Goal: Task Accomplishment & Management: Manage account settings

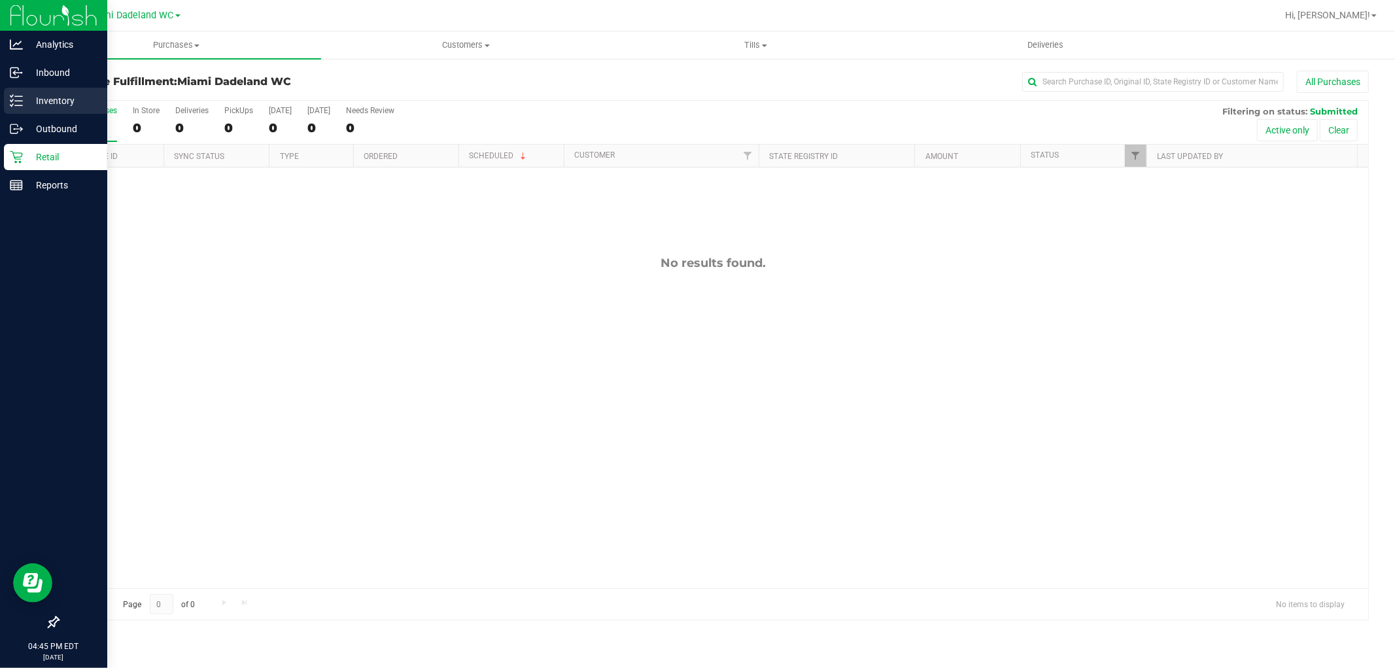
click at [27, 99] on p "Inventory" at bounding box center [62, 101] width 79 height 16
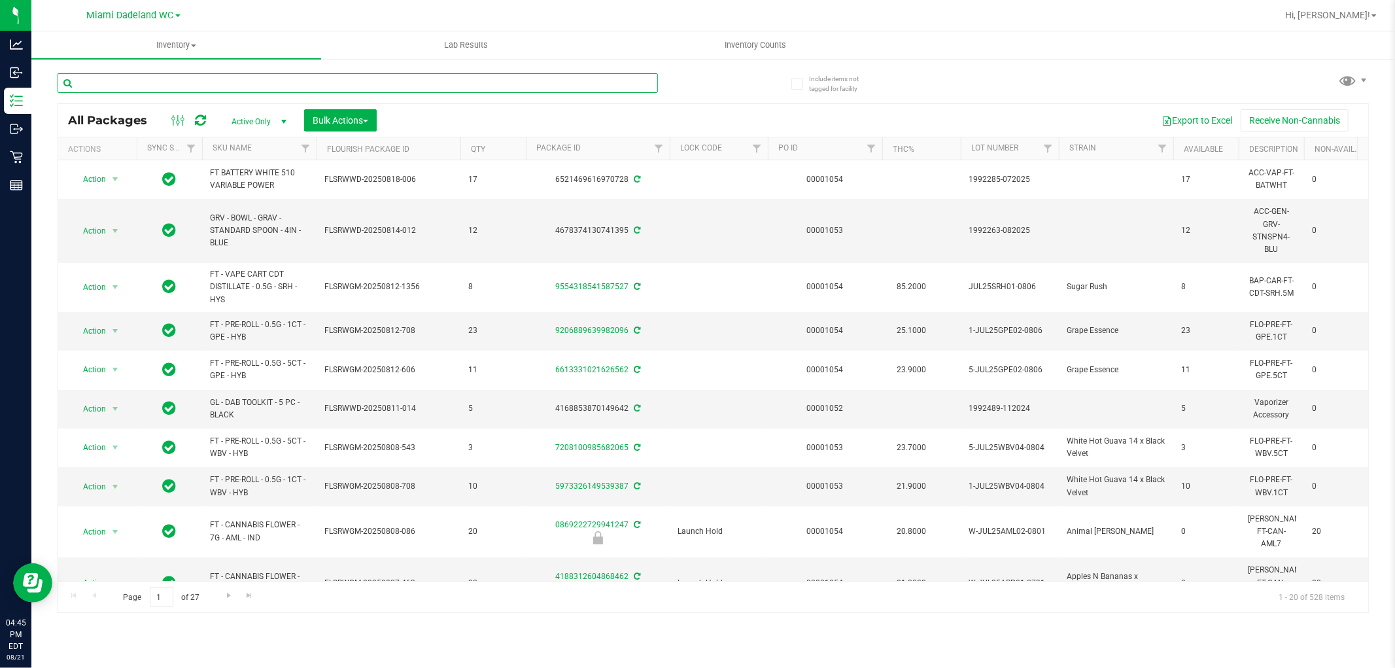
click at [152, 80] on input "text" at bounding box center [358, 83] width 601 height 20
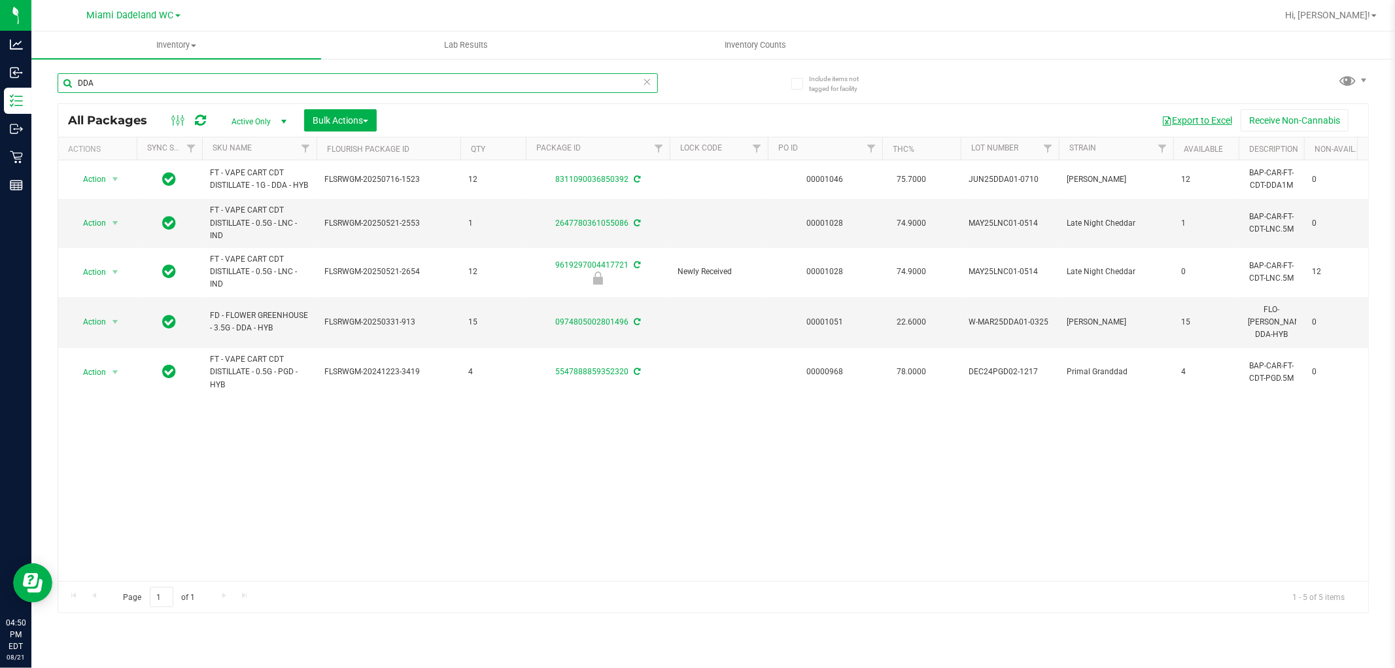
type input "DDA"
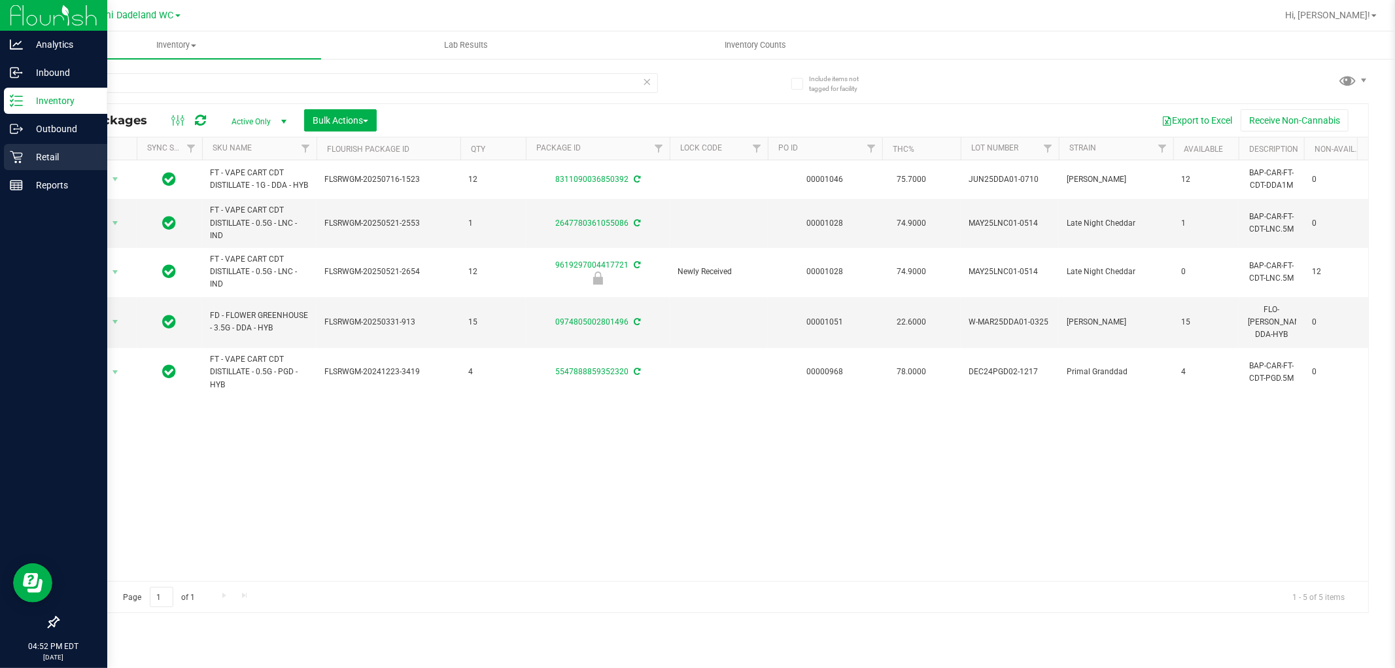
click at [16, 156] on icon at bounding box center [16, 156] width 13 height 13
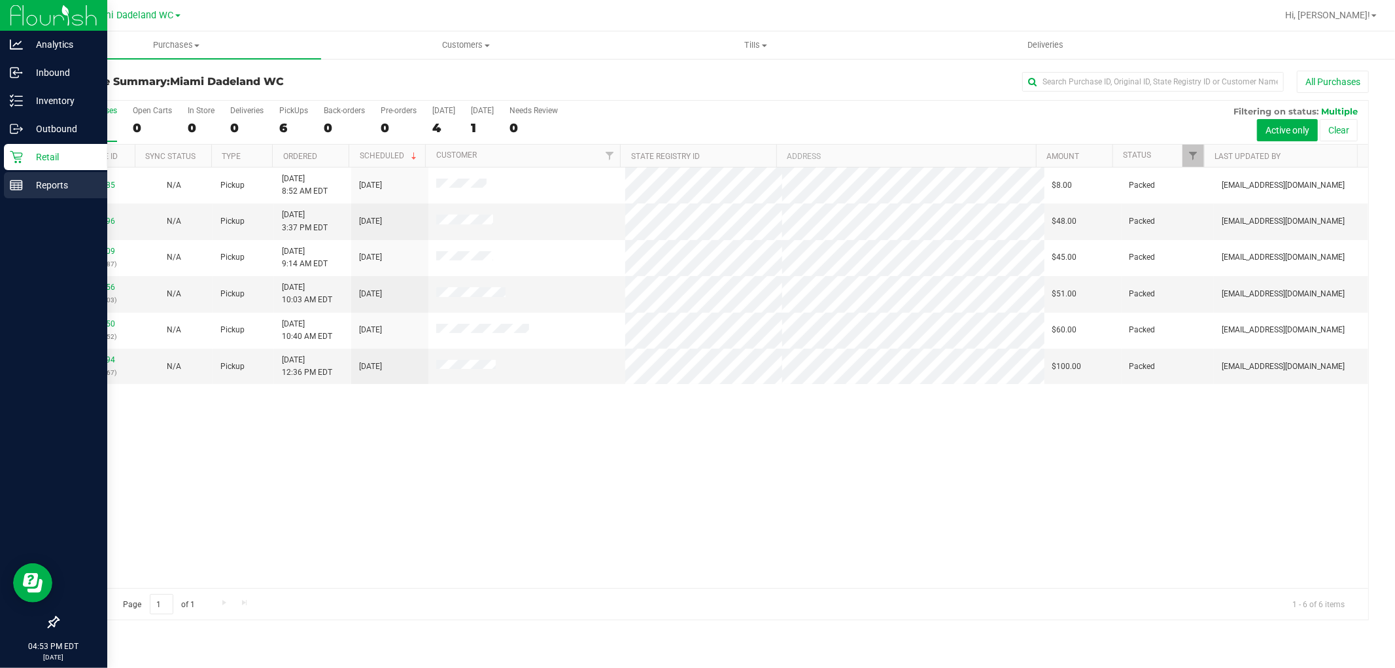
click at [11, 192] on div "Reports" at bounding box center [55, 185] width 103 height 26
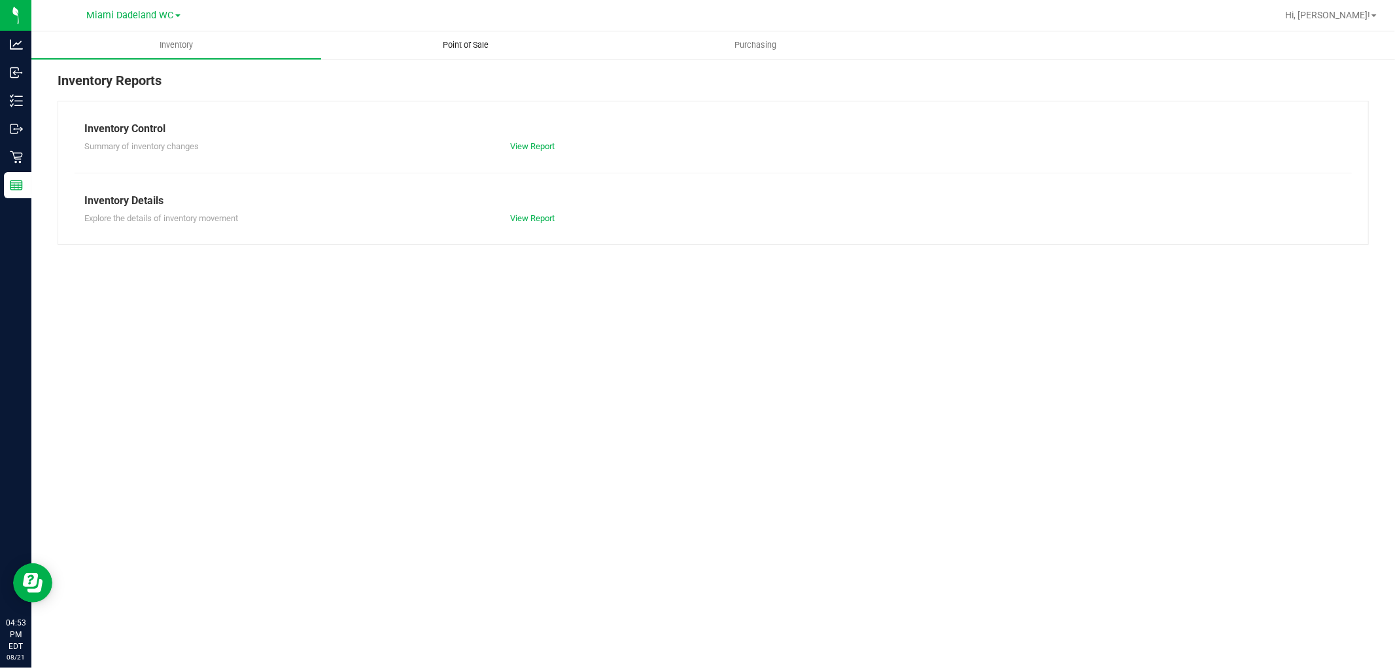
click at [481, 49] on span "Point of Sale" at bounding box center [466, 45] width 81 height 12
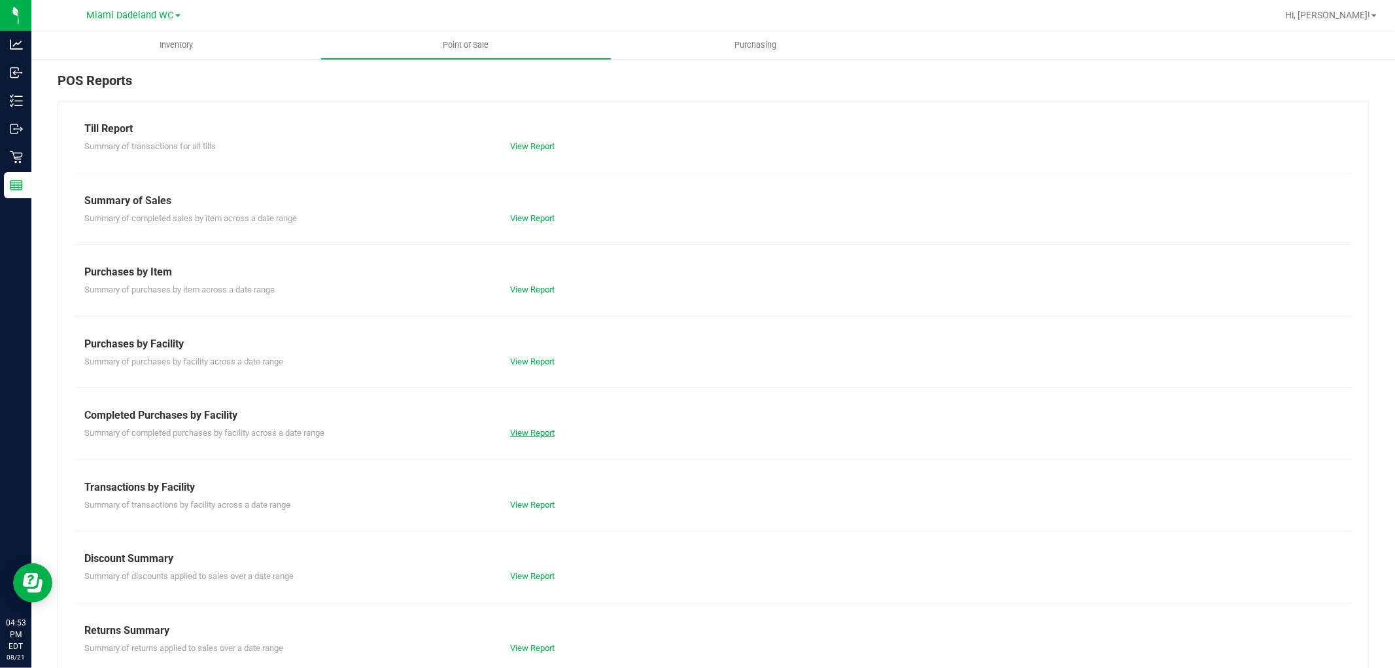
click at [523, 430] on link "View Report" at bounding box center [532, 433] width 44 height 10
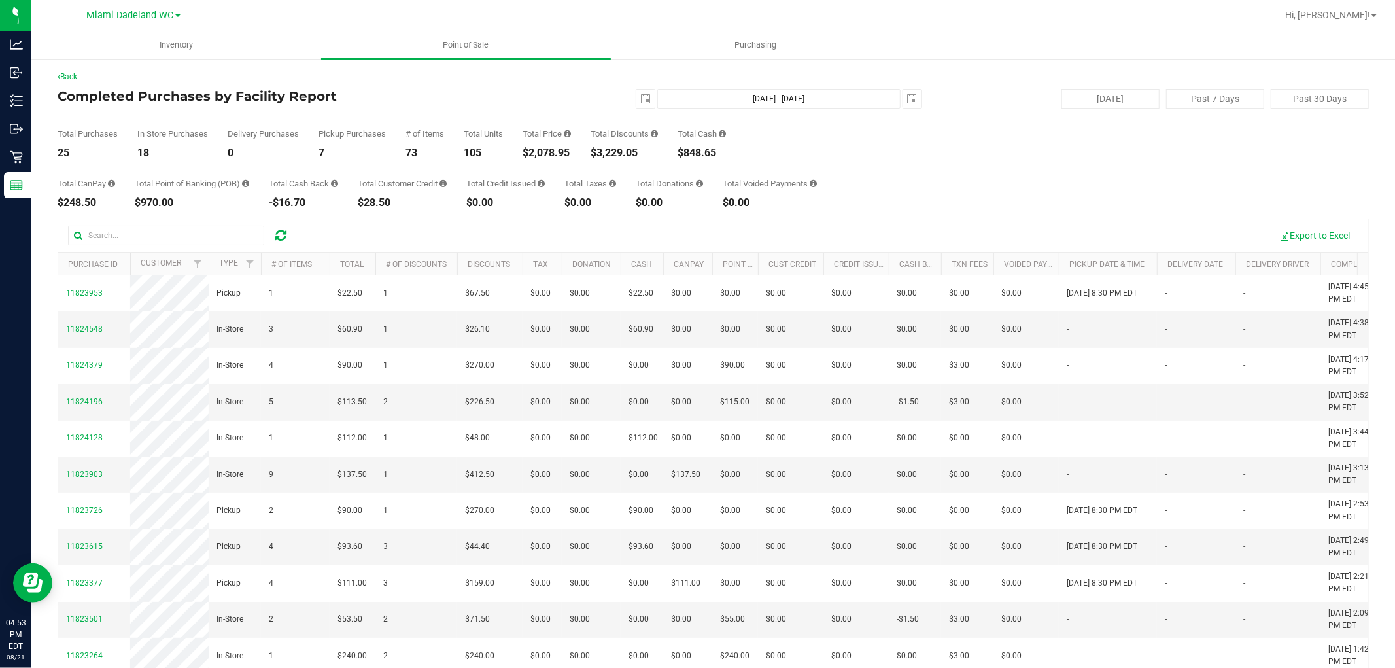
click at [888, 188] on div "Total CanPay $248.50 Total Point of Banking (POB) $970.00 Total Cash Back -$16.…" at bounding box center [714, 183] width 1312 height 50
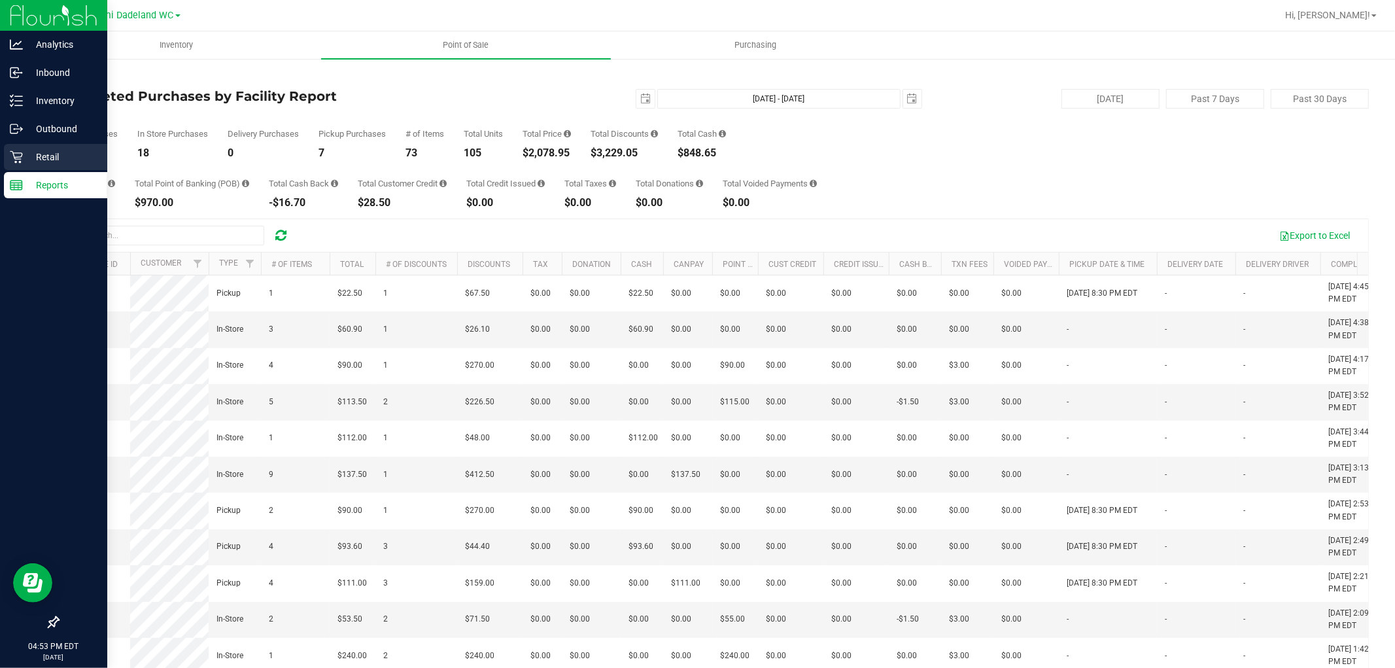
click at [63, 152] on p "Retail" at bounding box center [62, 157] width 79 height 16
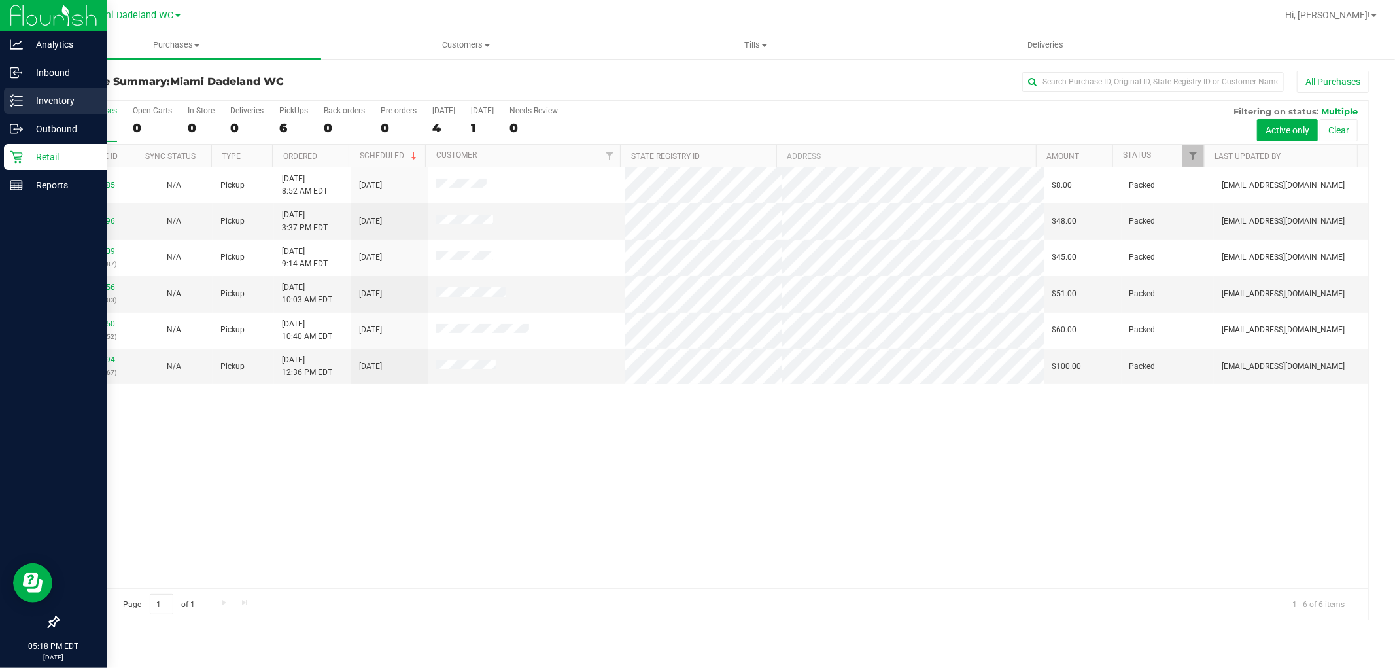
click at [14, 101] on icon at bounding box center [16, 100] width 13 height 13
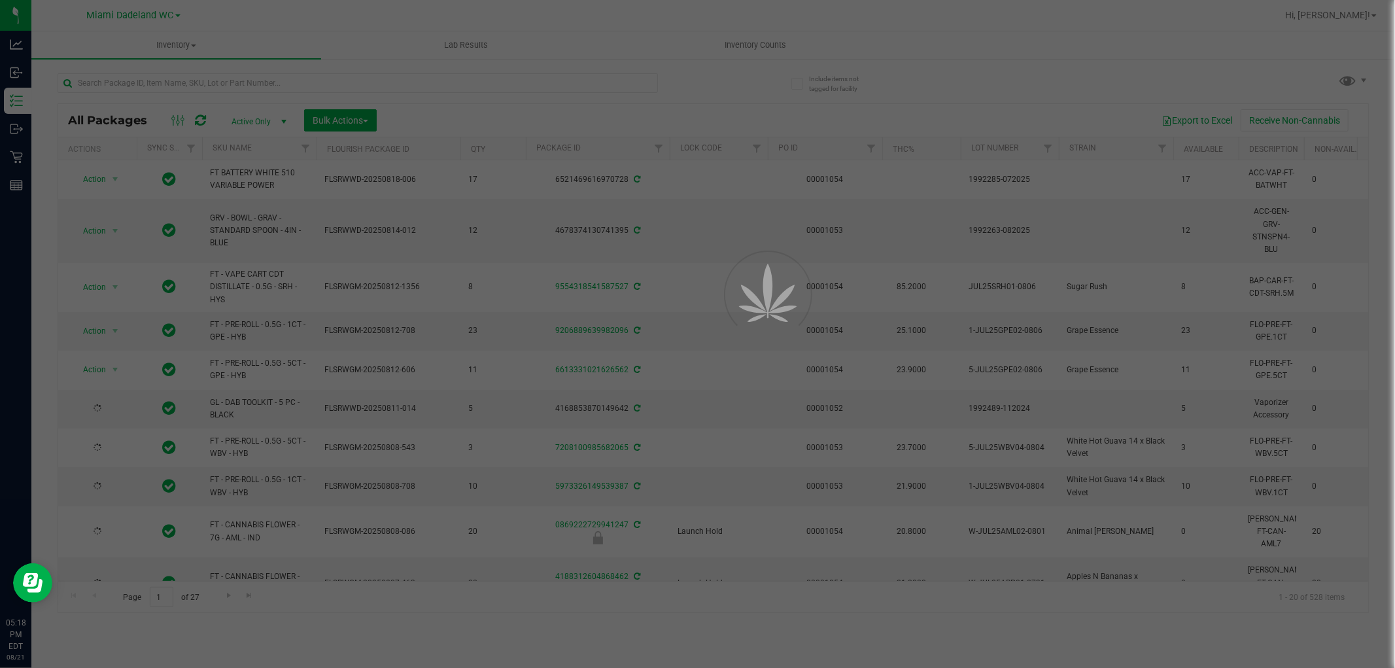
click at [224, 87] on div at bounding box center [697, 334] width 1395 height 668
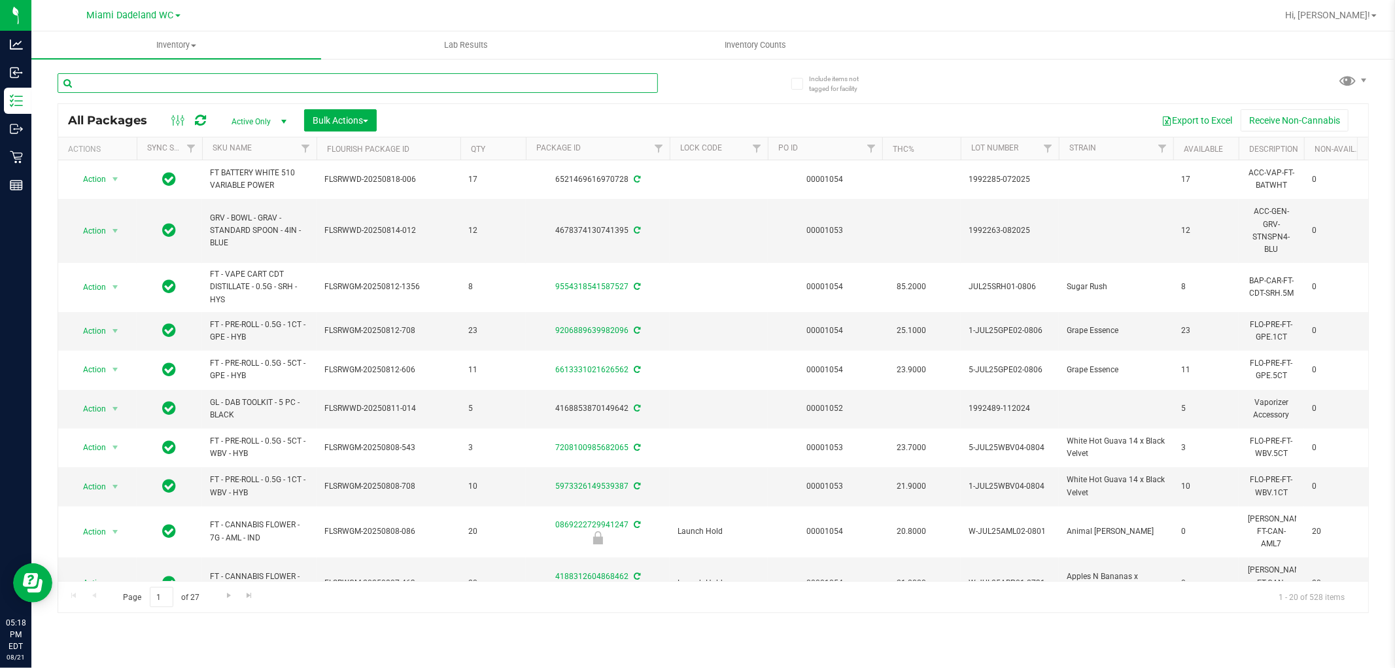
click at [228, 85] on input "text" at bounding box center [358, 83] width 601 height 20
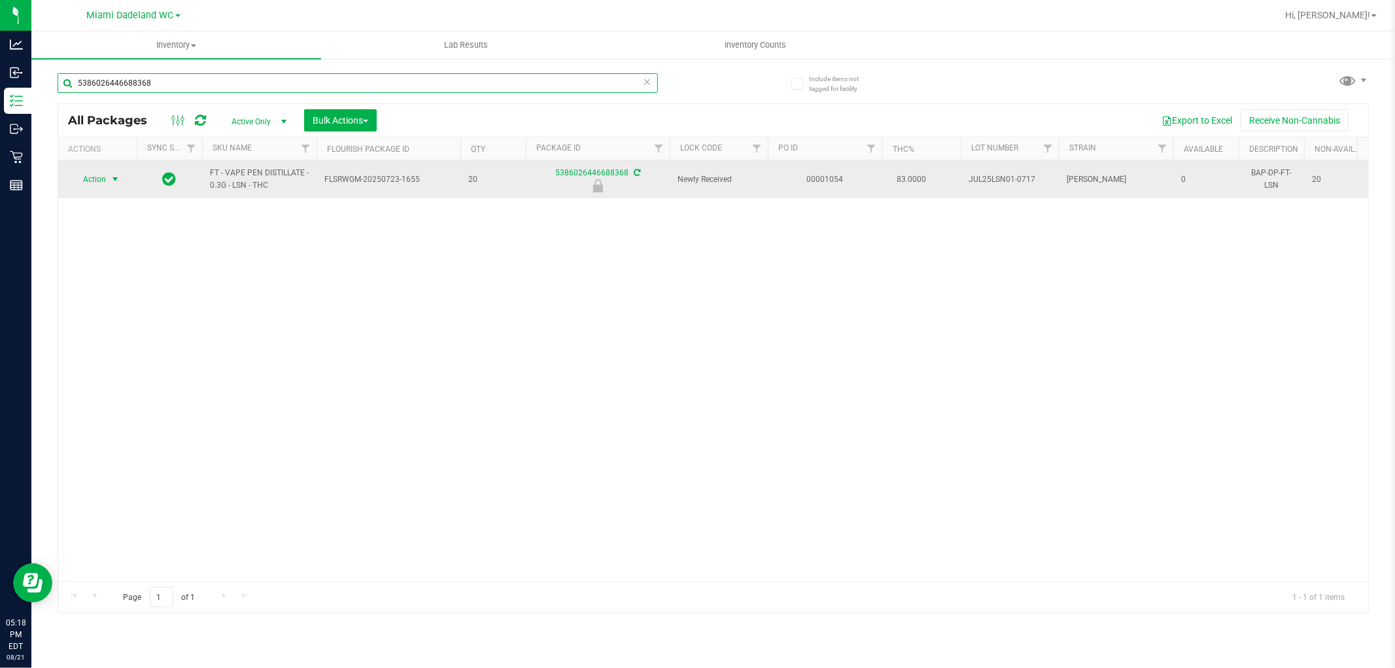
type input "5386026446688368"
click at [112, 179] on span "select" at bounding box center [115, 179] width 10 height 10
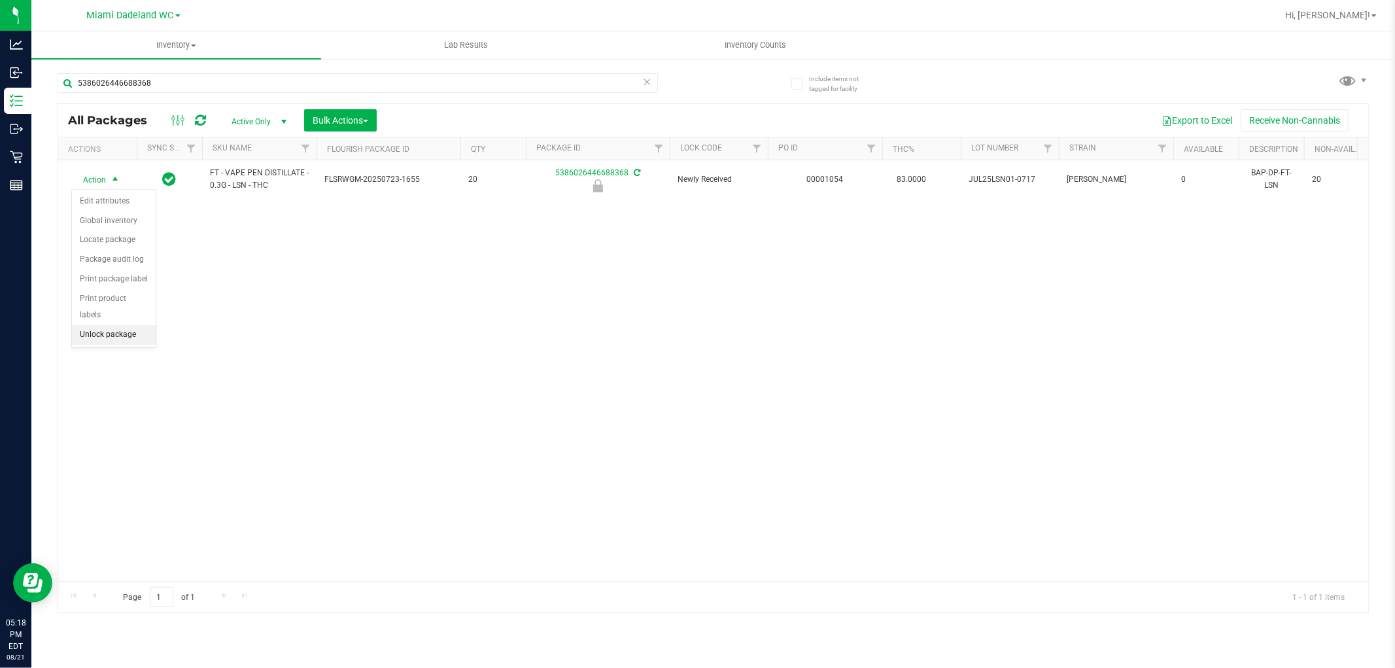
click at [115, 344] on li "Unlock package" at bounding box center [114, 335] width 84 height 20
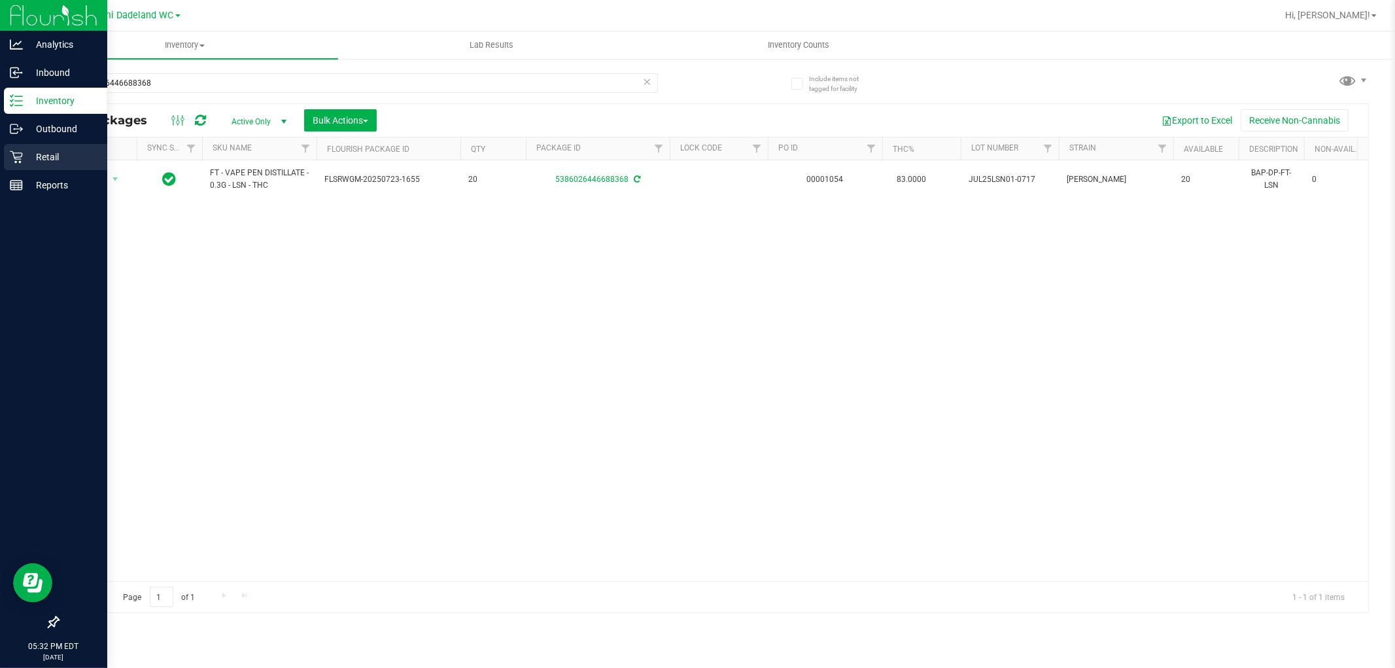
click at [42, 159] on p "Retail" at bounding box center [62, 157] width 79 height 16
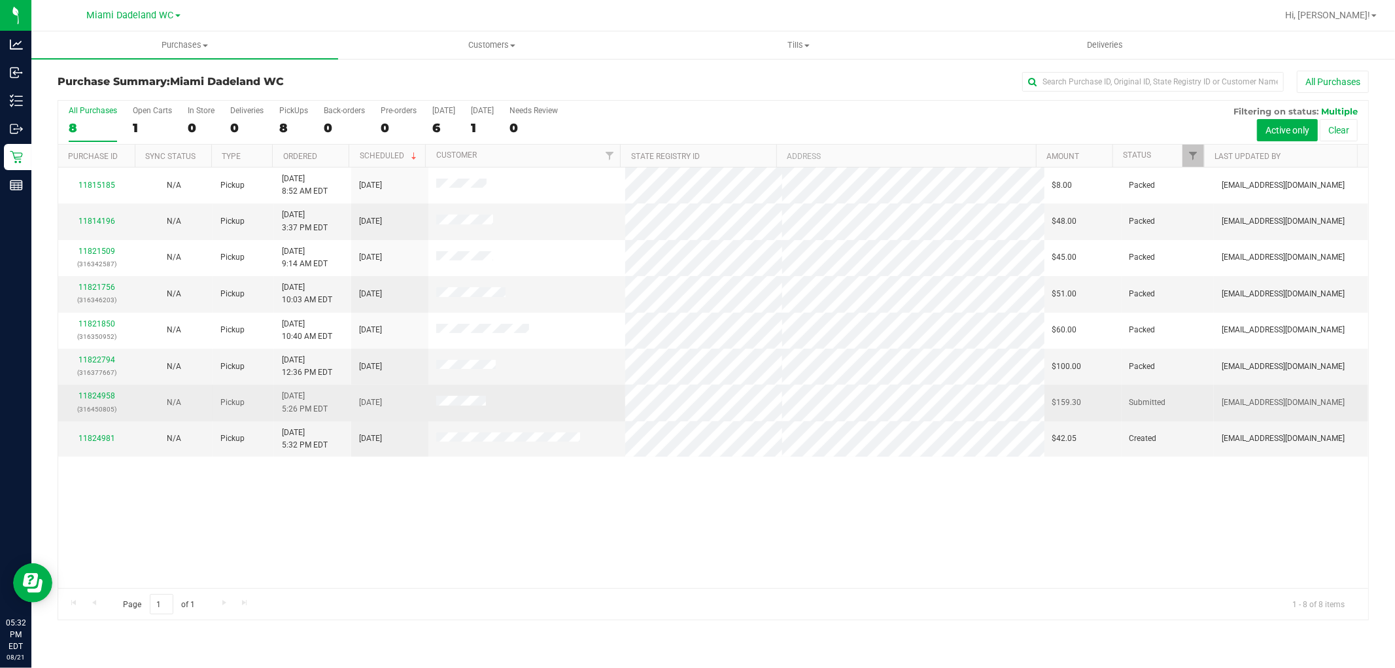
click at [108, 391] on div "11824958 (316450805)" at bounding box center [96, 402] width 61 height 25
click at [109, 400] on link "11824958" at bounding box center [97, 395] width 37 height 9
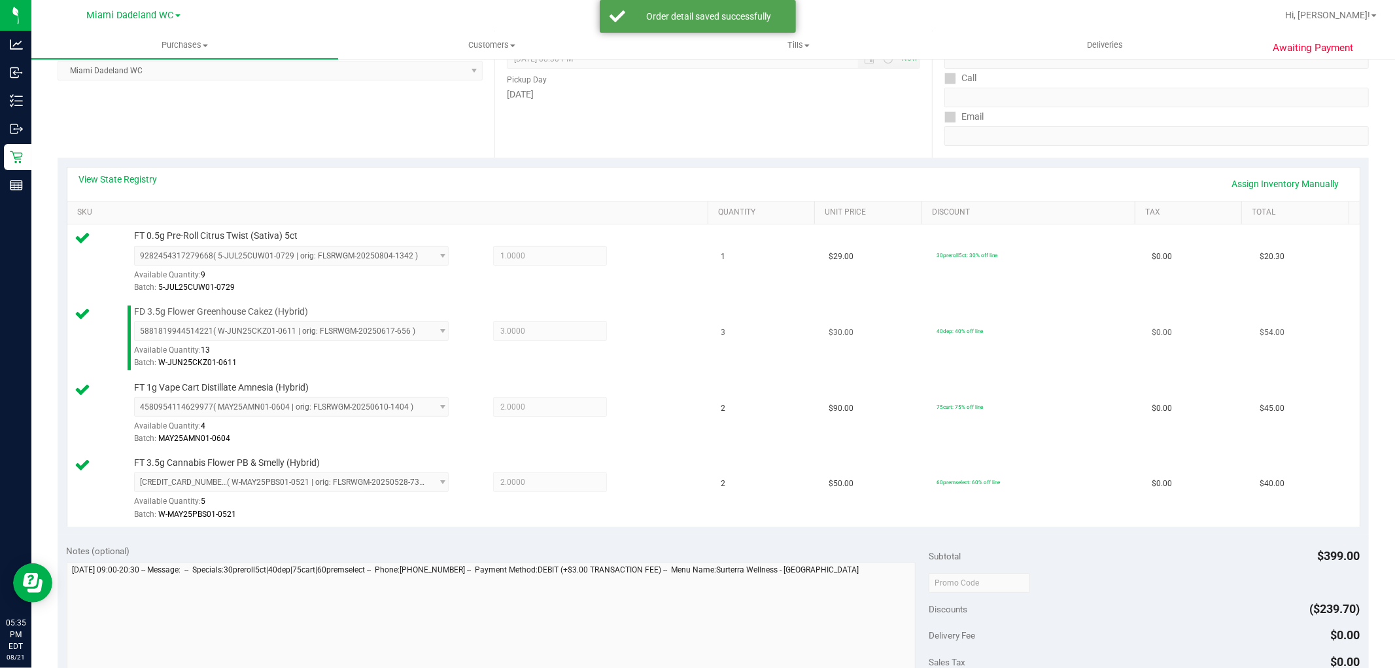
scroll to position [363, 0]
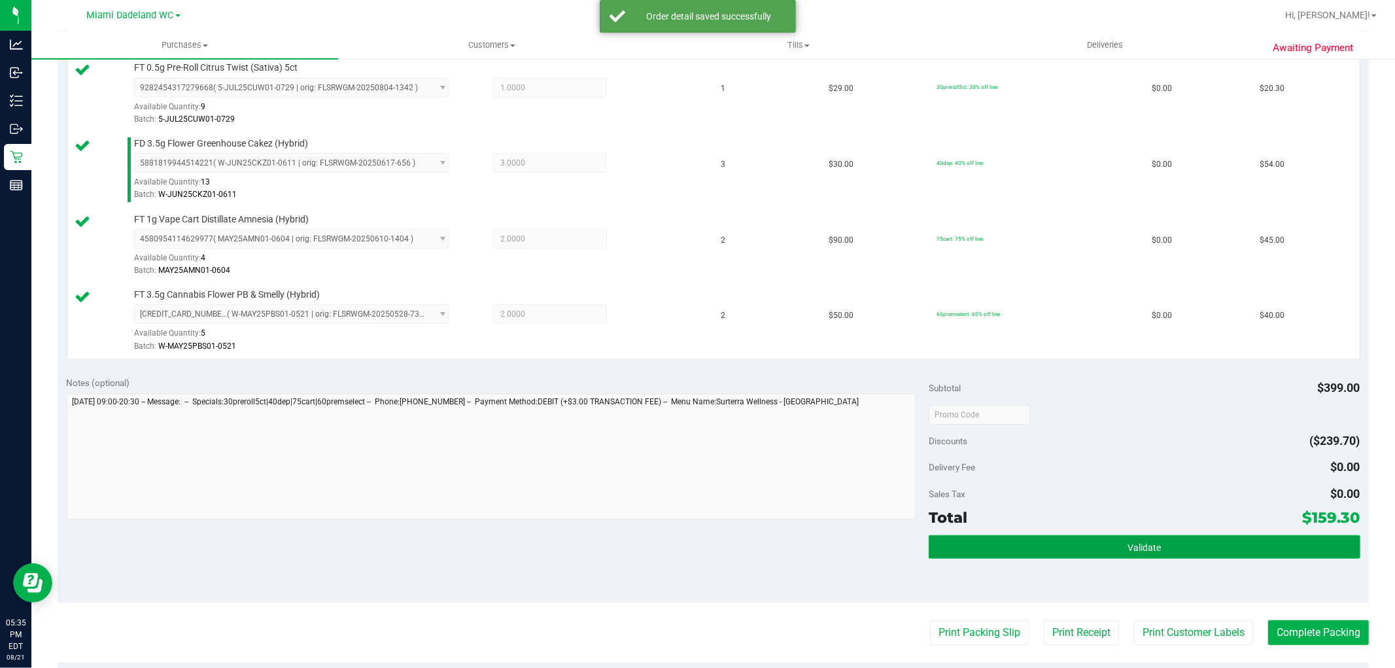
click at [1110, 543] on button "Validate" at bounding box center [1144, 547] width 431 height 24
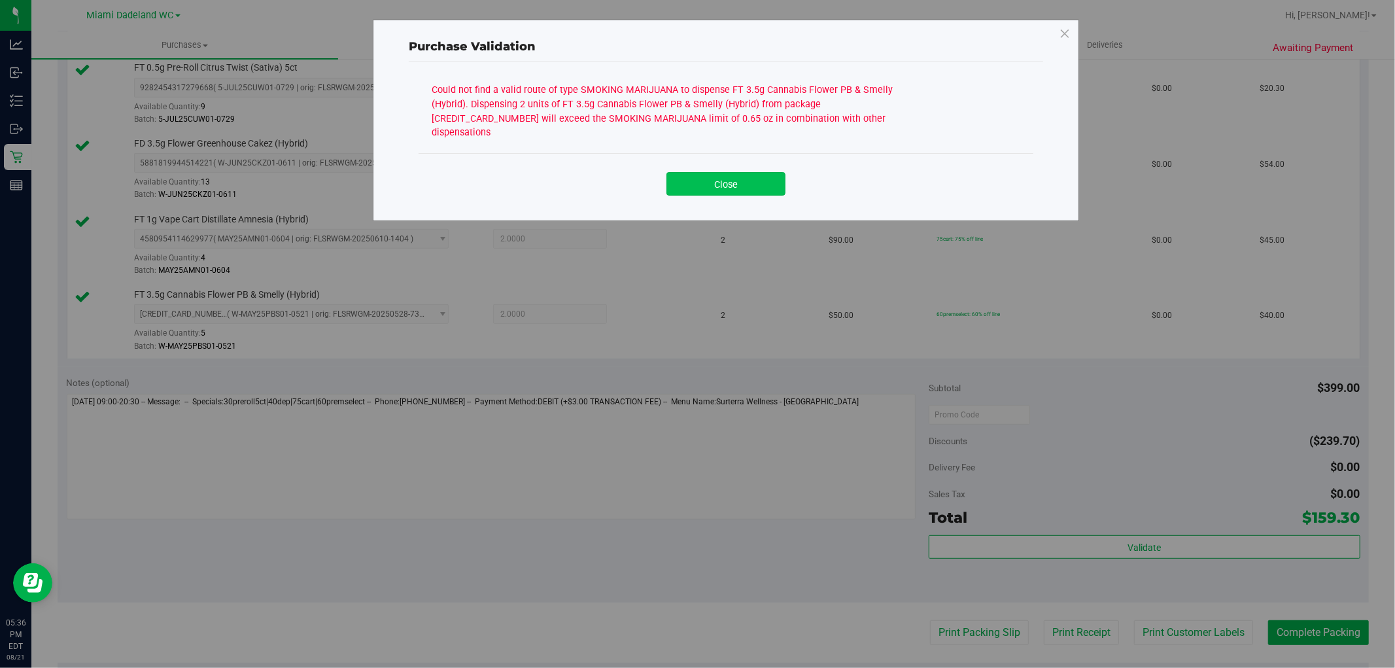
click at [763, 172] on button "Close" at bounding box center [726, 184] width 119 height 24
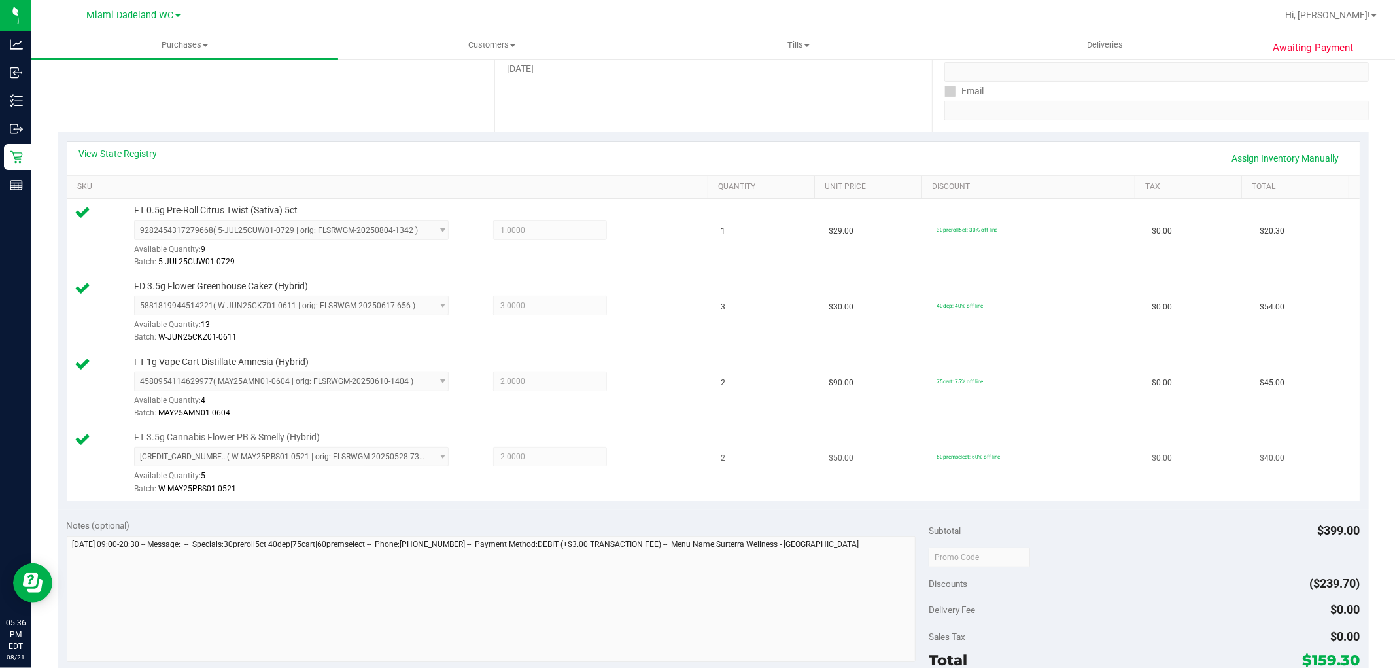
scroll to position [145, 0]
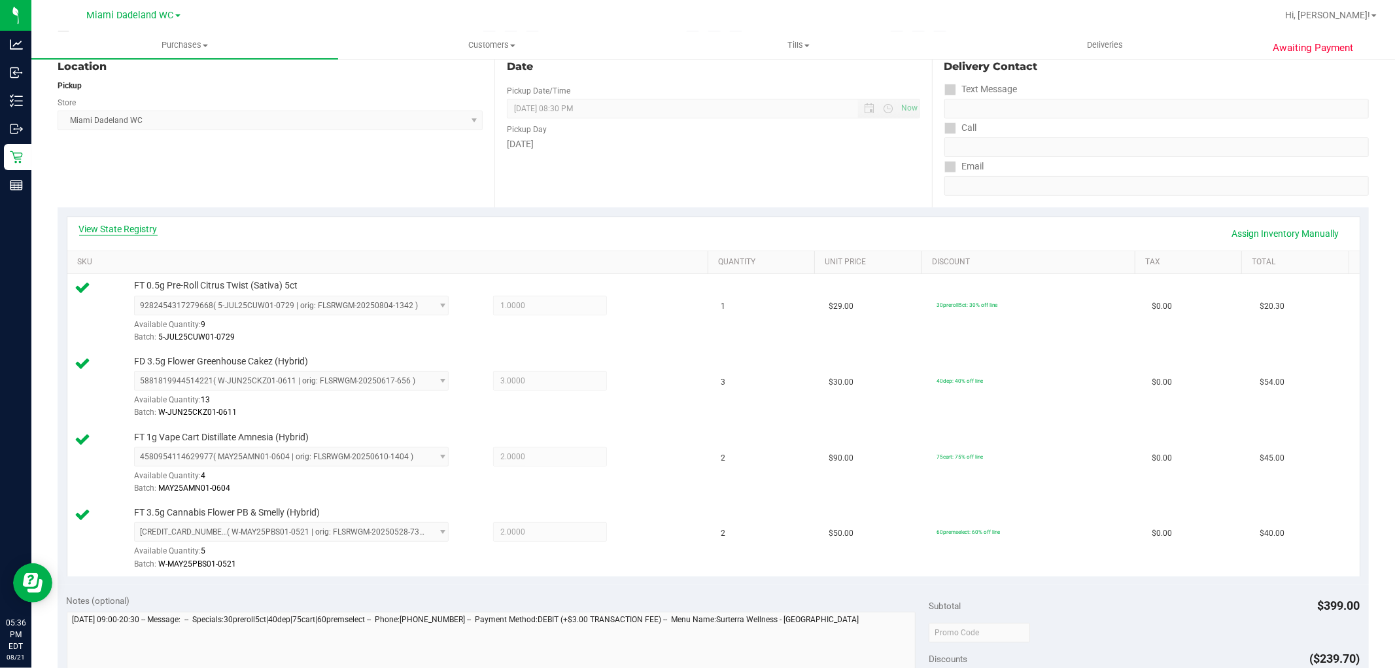
click at [114, 232] on link "View State Registry" at bounding box center [118, 228] width 79 height 13
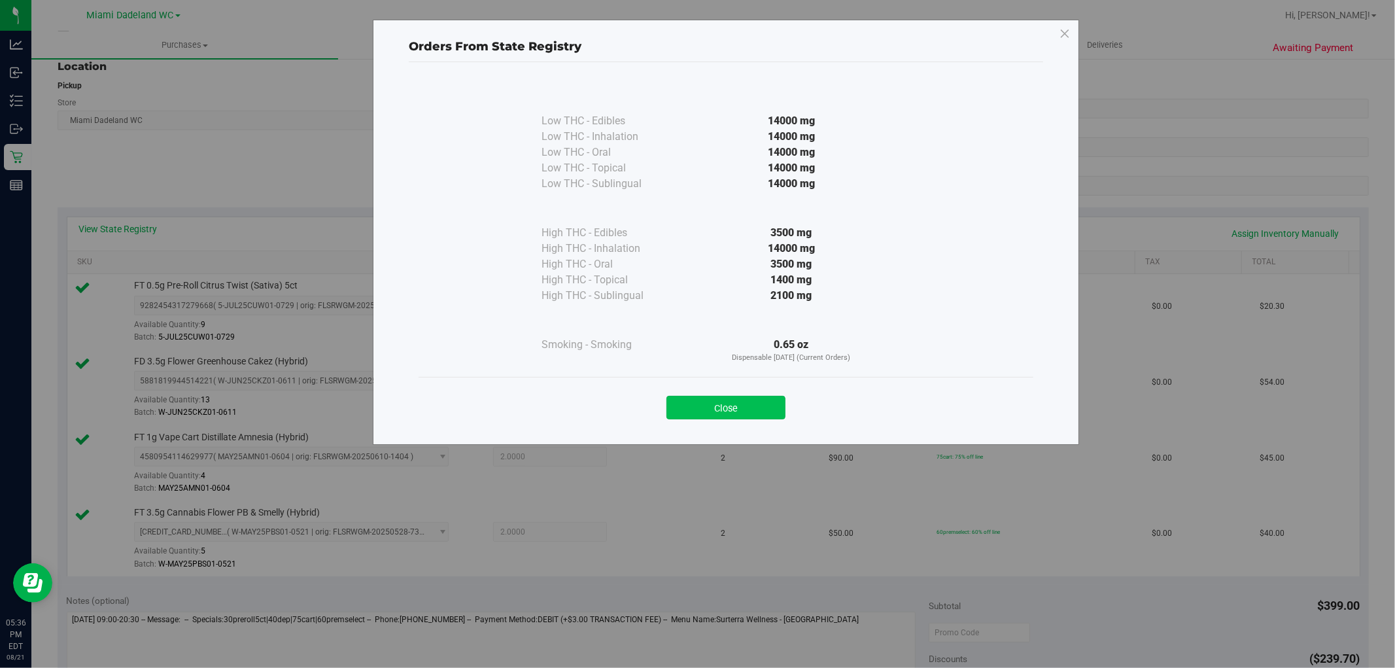
click at [725, 404] on button "Close" at bounding box center [726, 408] width 119 height 24
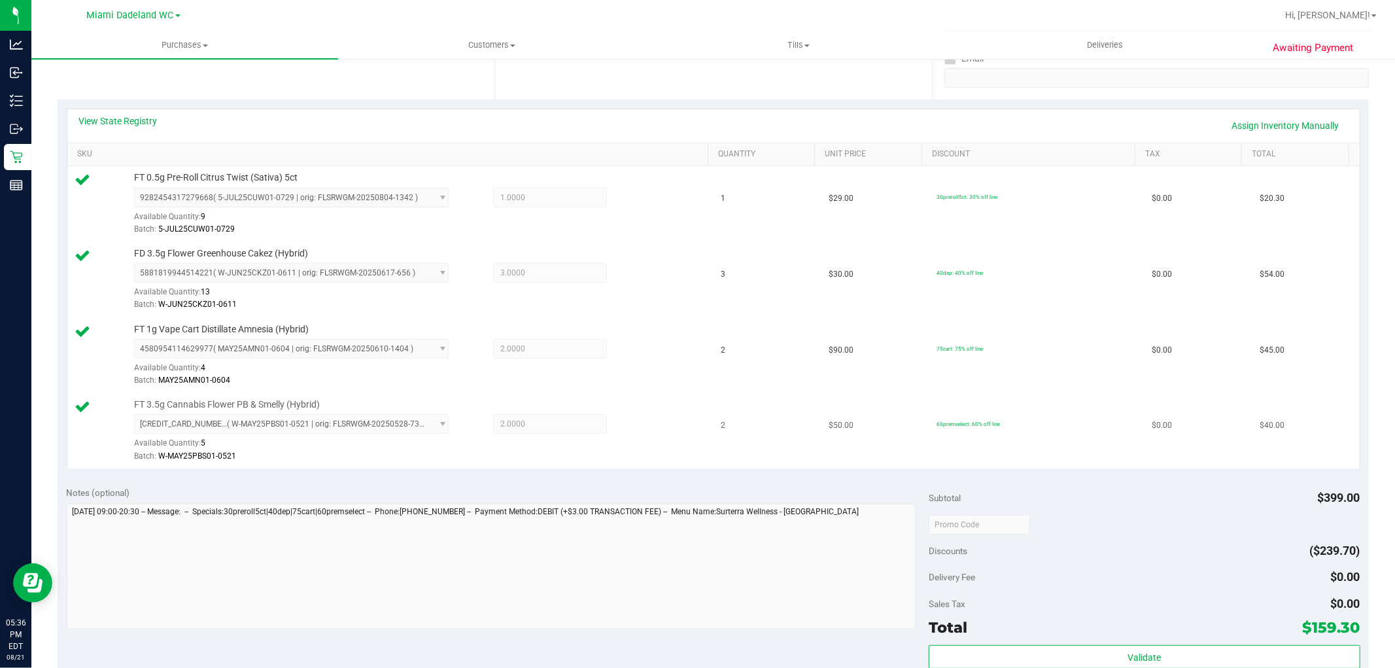
scroll to position [436, 0]
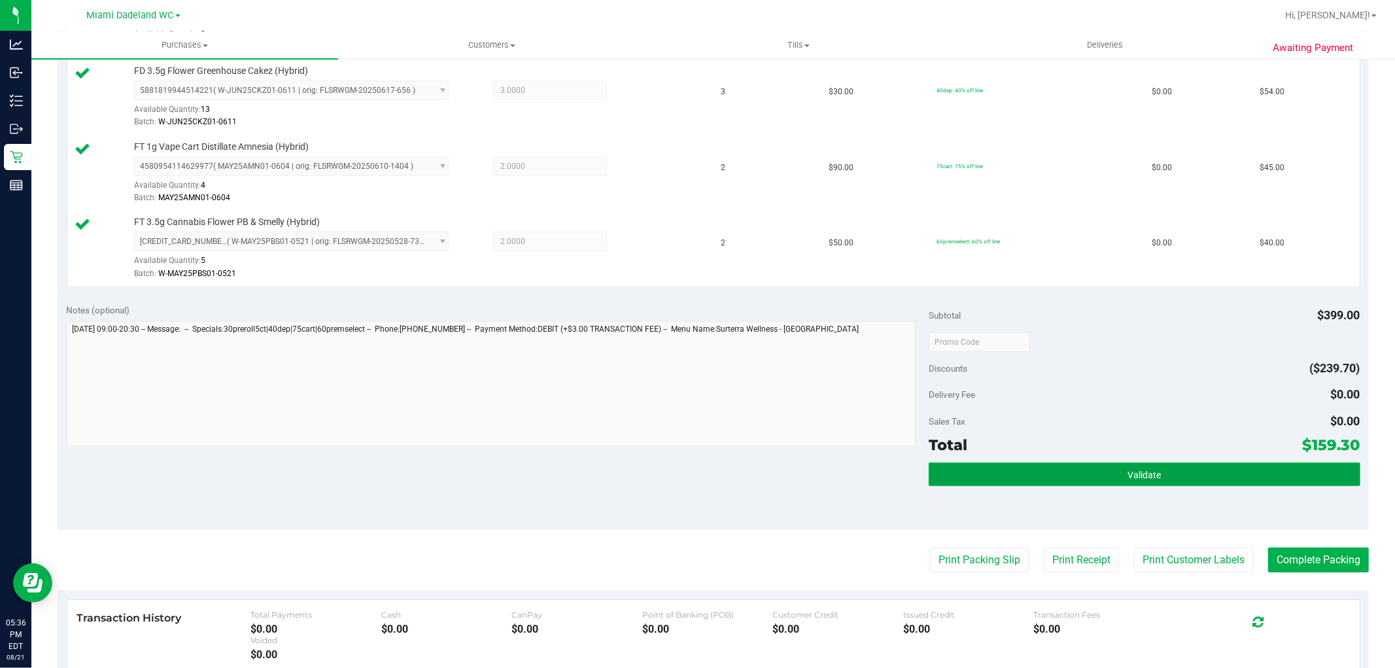
click at [1064, 472] on button "Validate" at bounding box center [1144, 475] width 431 height 24
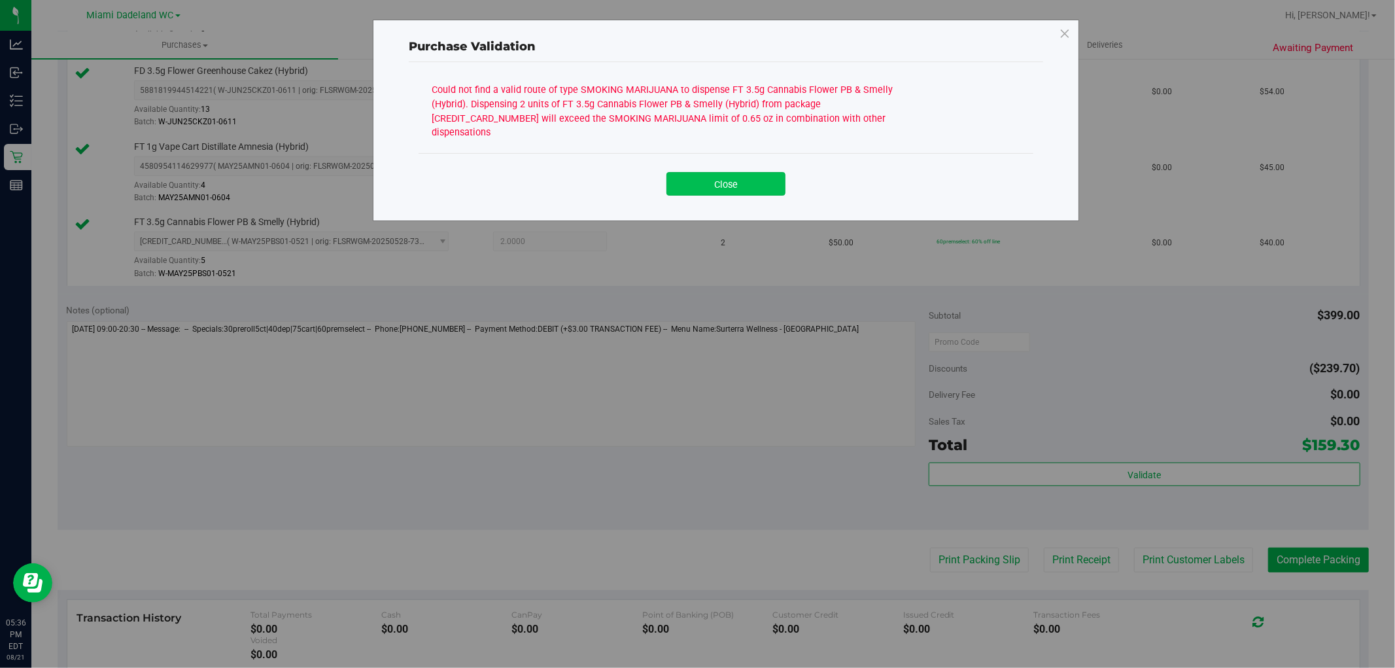
click at [722, 173] on button "Close" at bounding box center [726, 184] width 119 height 24
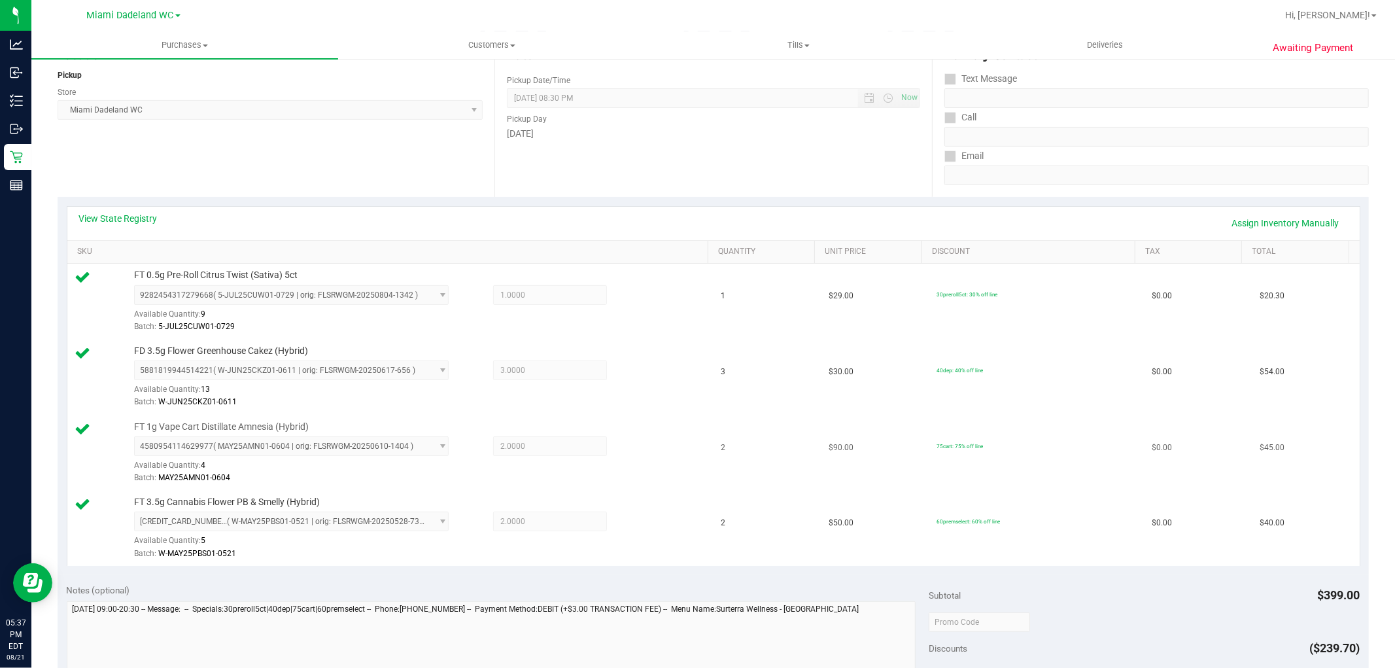
scroll to position [145, 0]
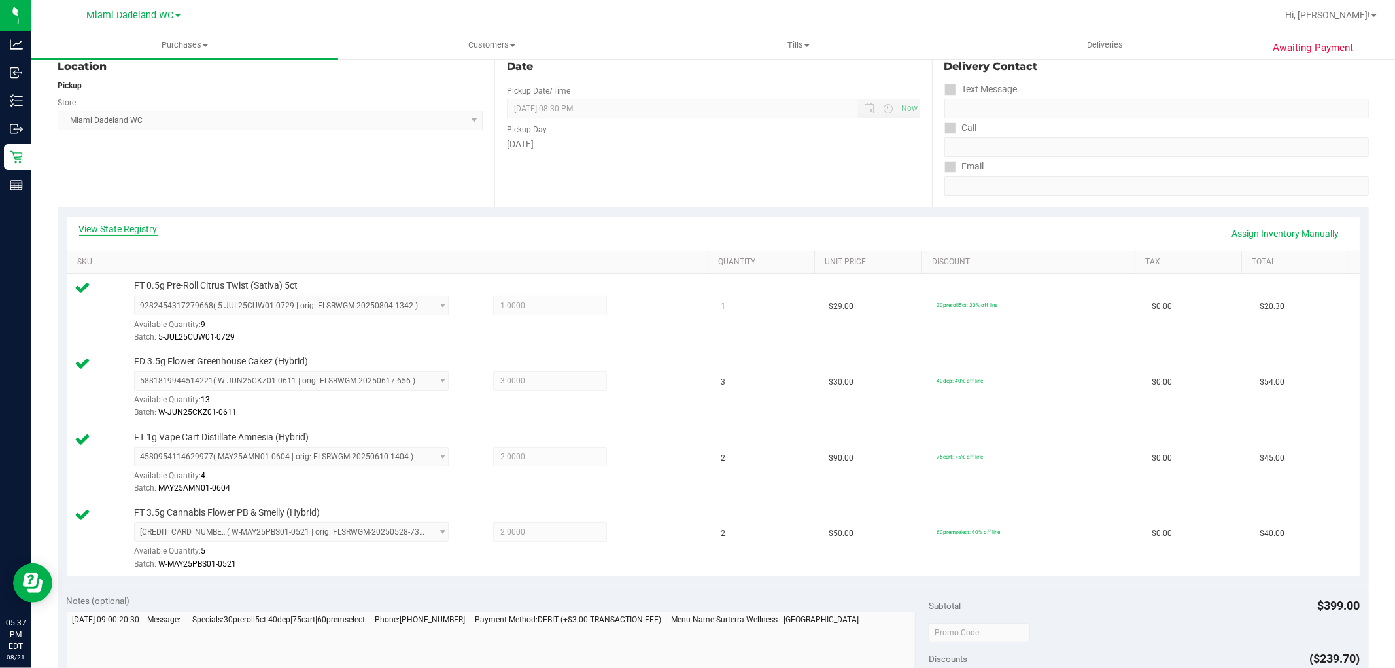
click at [129, 223] on link "View State Registry" at bounding box center [118, 228] width 79 height 13
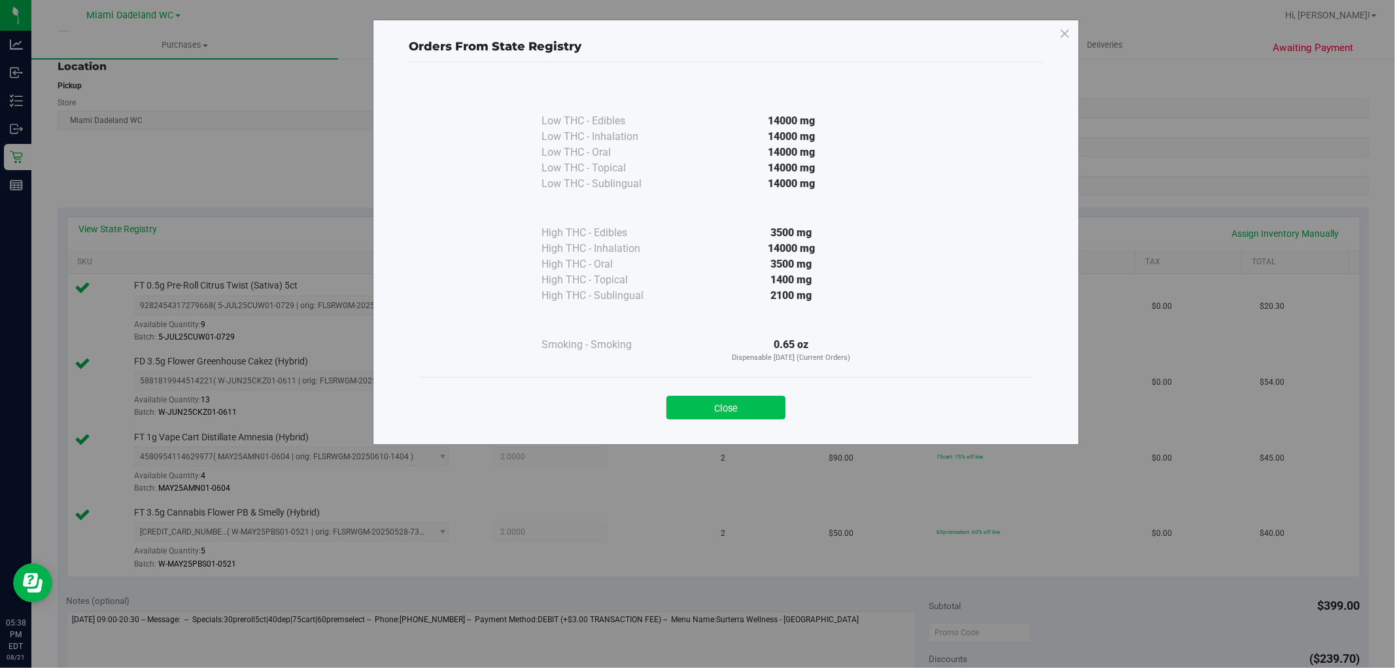
click at [710, 404] on button "Close" at bounding box center [726, 408] width 119 height 24
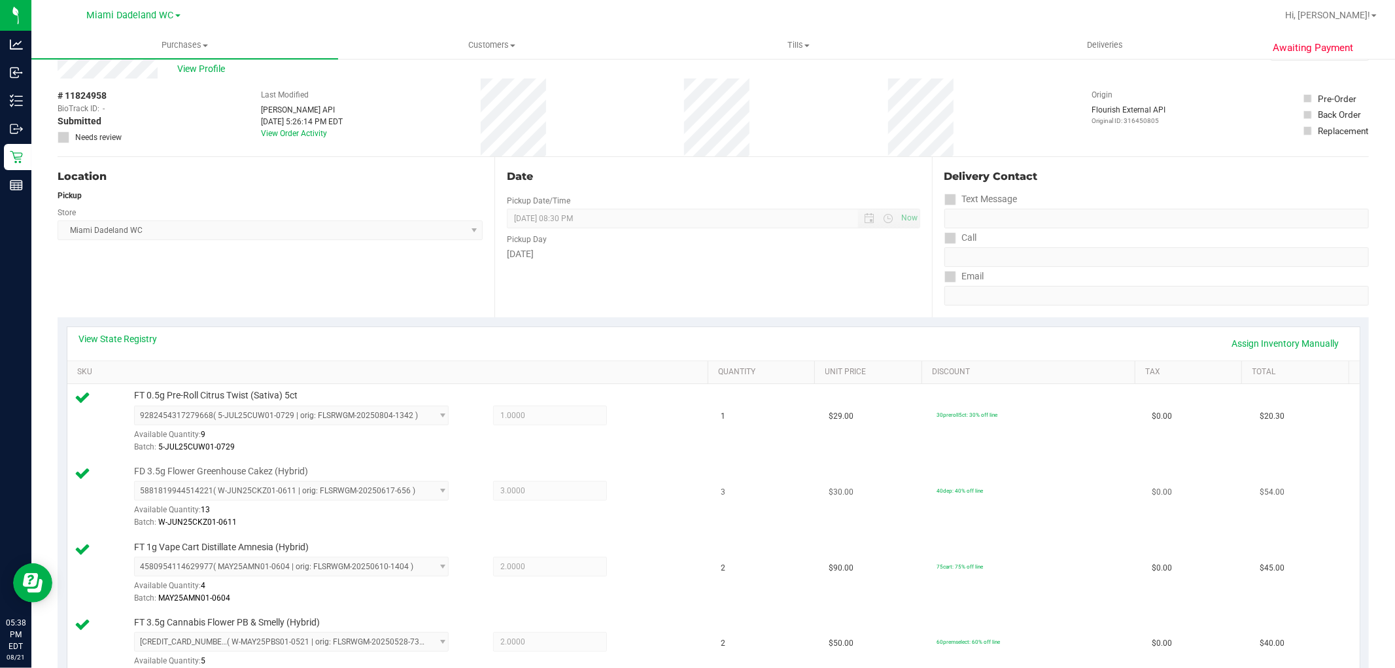
scroll to position [0, 0]
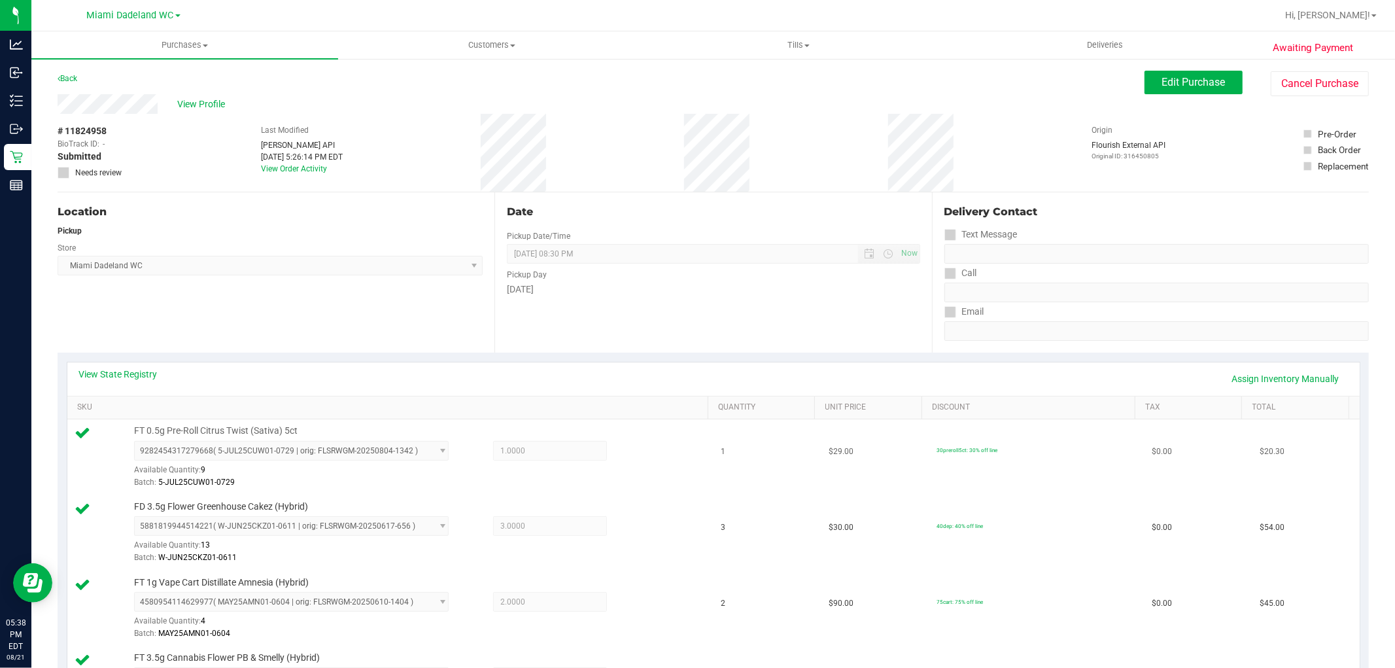
click at [676, 459] on div "9282454317279668 ( 5-JUL25CUW01-0729 | orig: FLSRWGM-20250804-1342 ) 9282454317…" at bounding box center [418, 465] width 568 height 48
click at [1189, 77] on span "Edit Purchase" at bounding box center [1194, 82] width 63 height 12
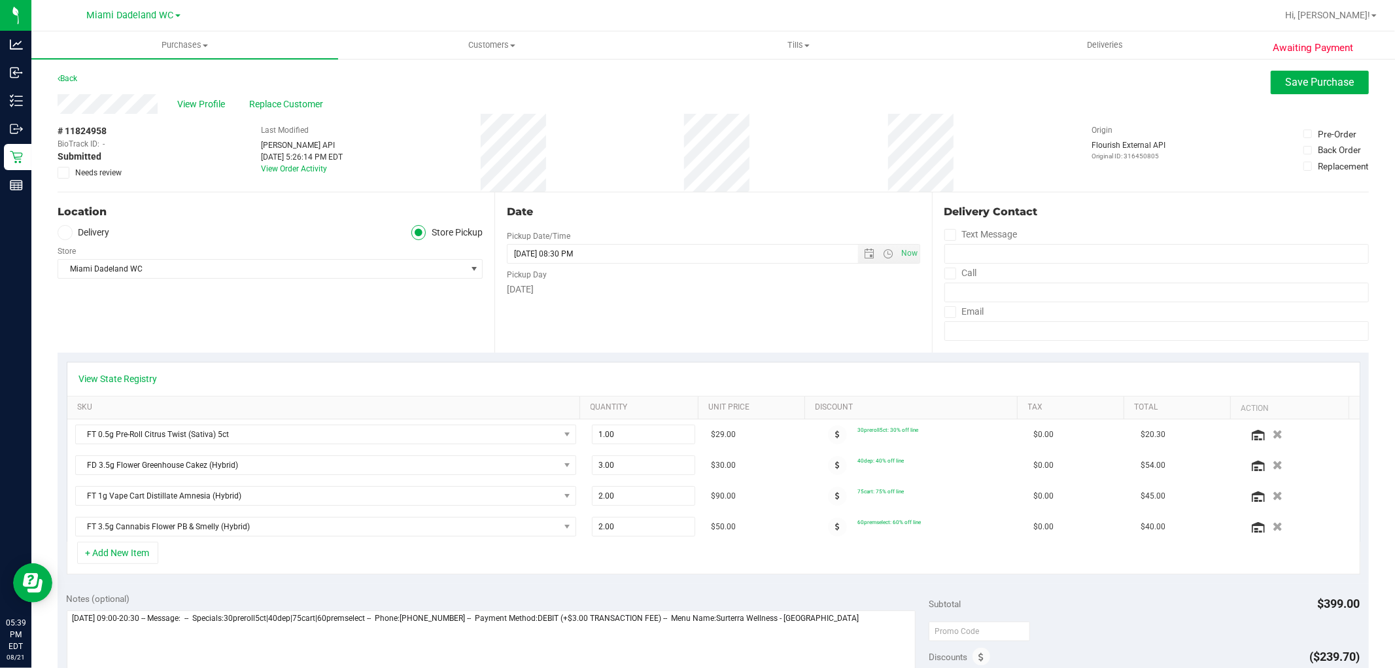
click at [58, 174] on span at bounding box center [64, 173] width 12 height 12
click at [0, 0] on input "Needs review" at bounding box center [0, 0] width 0 height 0
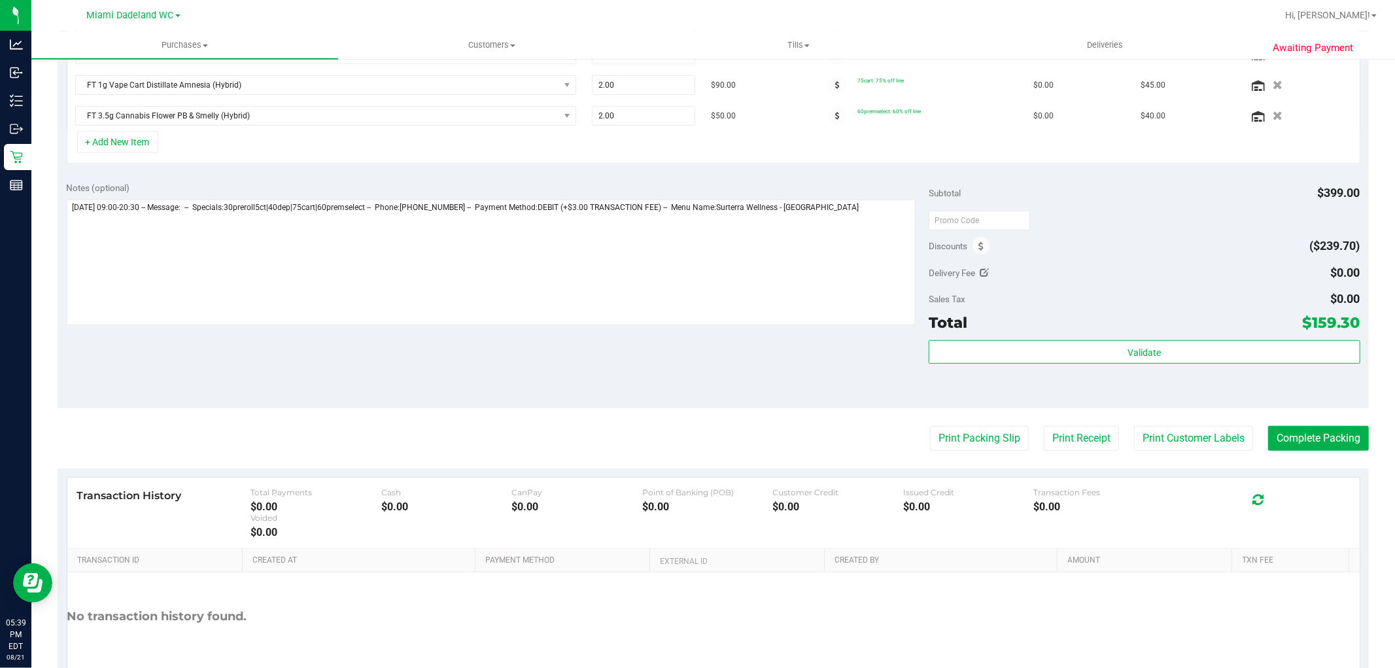
scroll to position [436, 0]
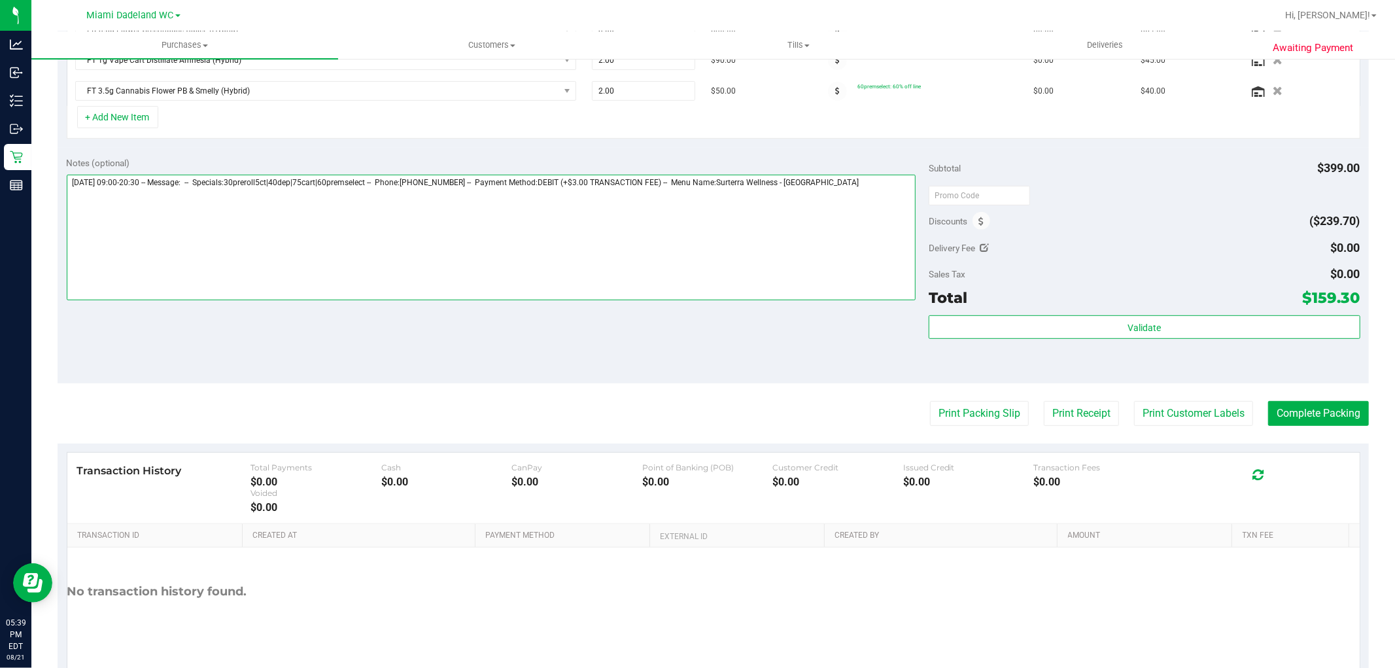
click at [862, 238] on textarea at bounding box center [492, 238] width 850 height 126
click at [882, 188] on textarea at bounding box center [492, 238] width 850 height 126
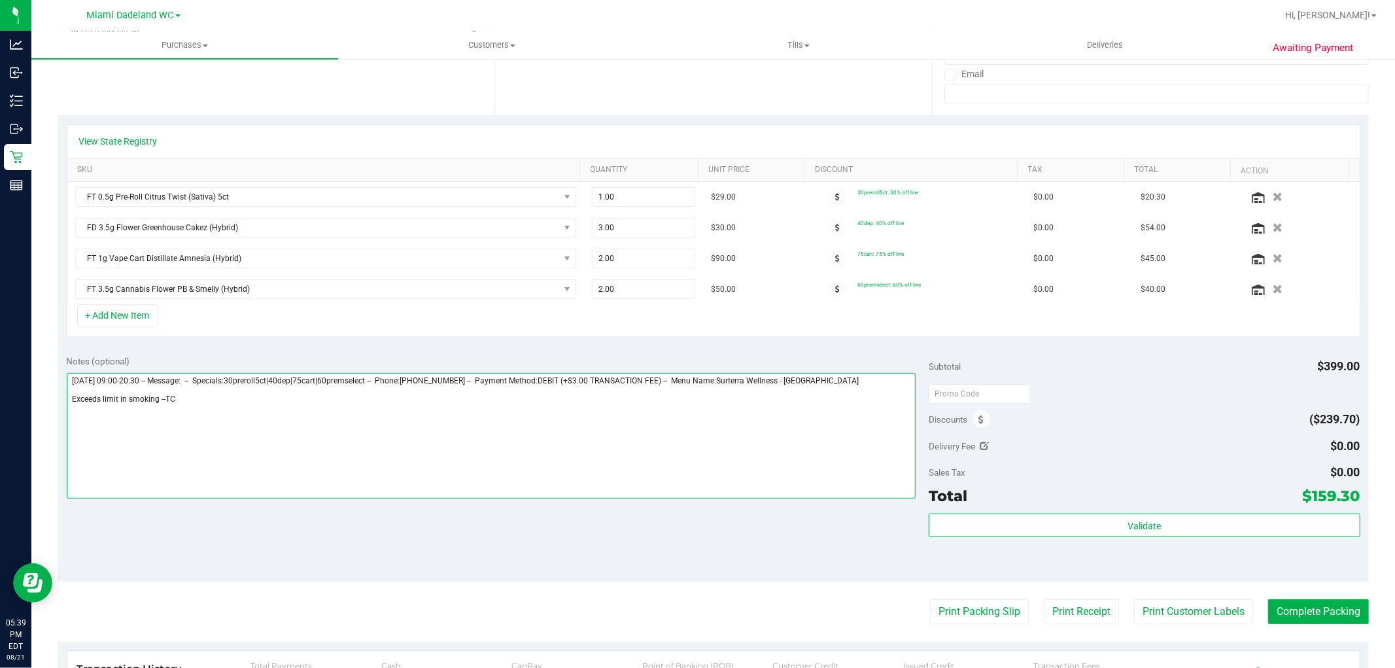
scroll to position [0, 0]
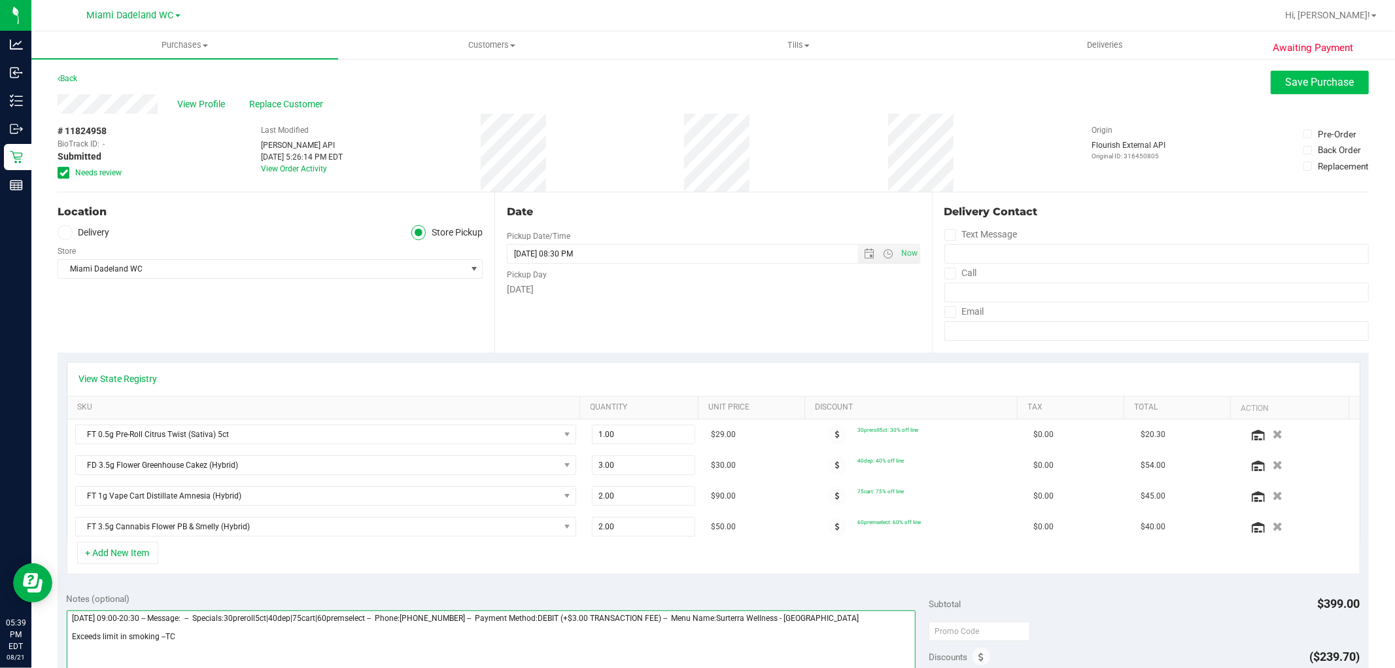
type textarea "[DATE] 09:00-20:30 -- Message: -- Specials:30preroll5ct|40dep|75cart|60premsele…"
click at [1318, 76] on span "Save Purchase" at bounding box center [1320, 82] width 69 height 12
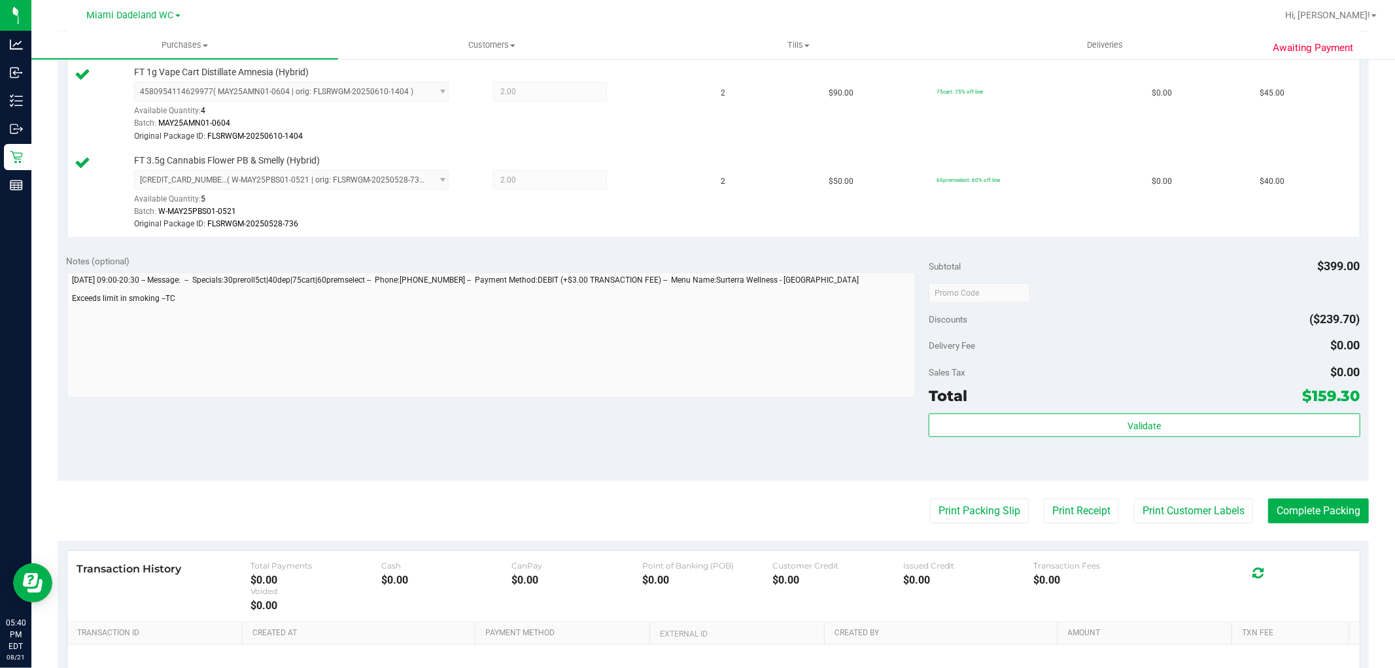
scroll to position [680, 0]
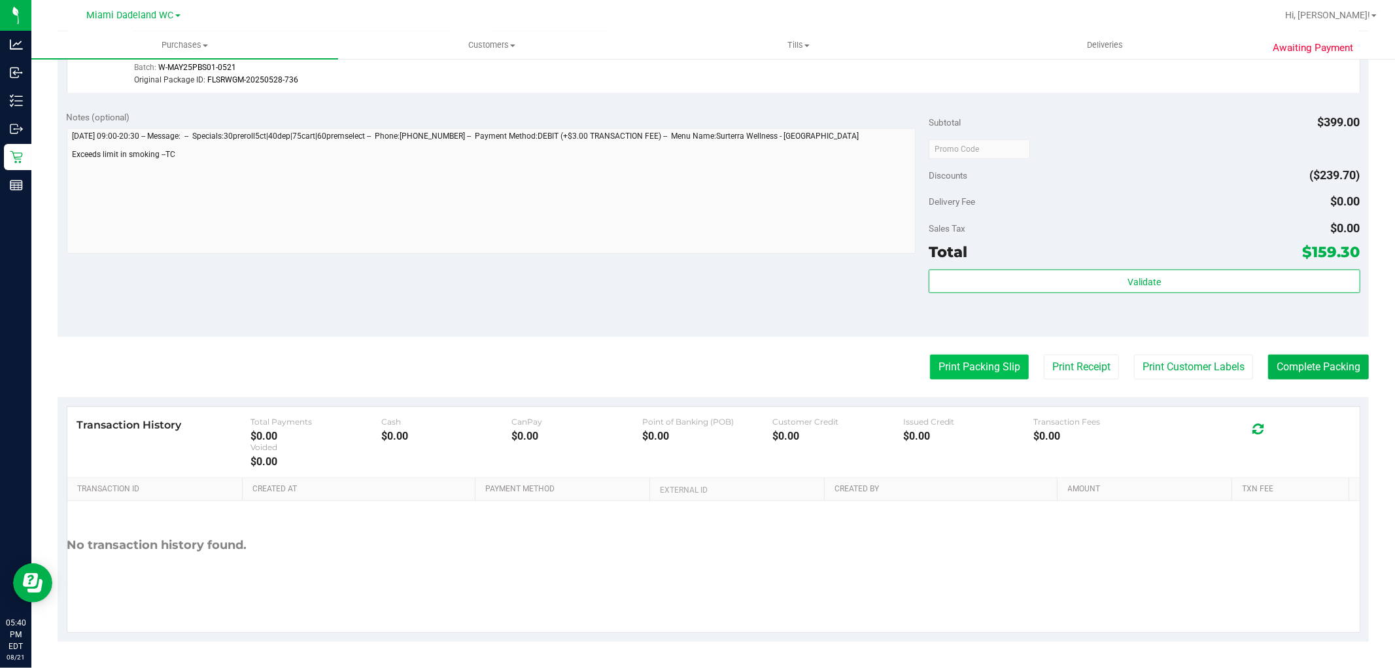
click at [970, 368] on button "Print Packing Slip" at bounding box center [979, 367] width 99 height 25
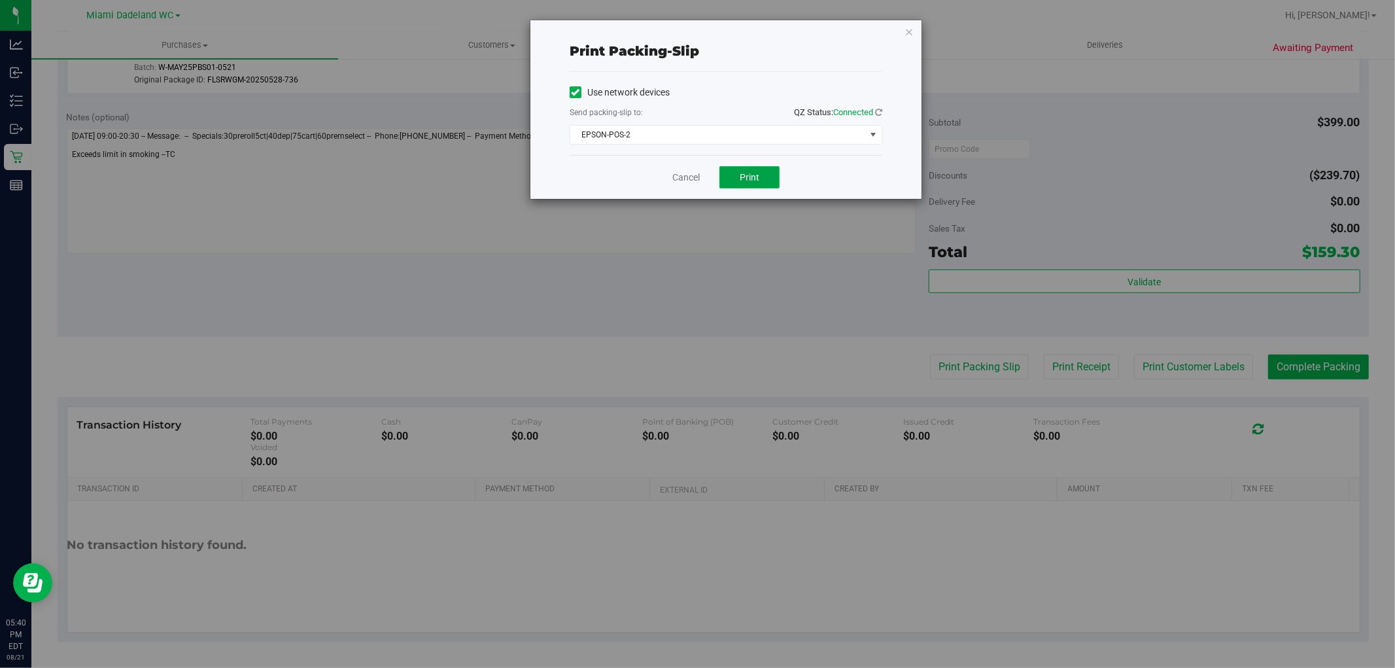
click at [746, 172] on span "Print" at bounding box center [750, 177] width 20 height 10
click at [690, 179] on link "Cancel" at bounding box center [686, 178] width 27 height 14
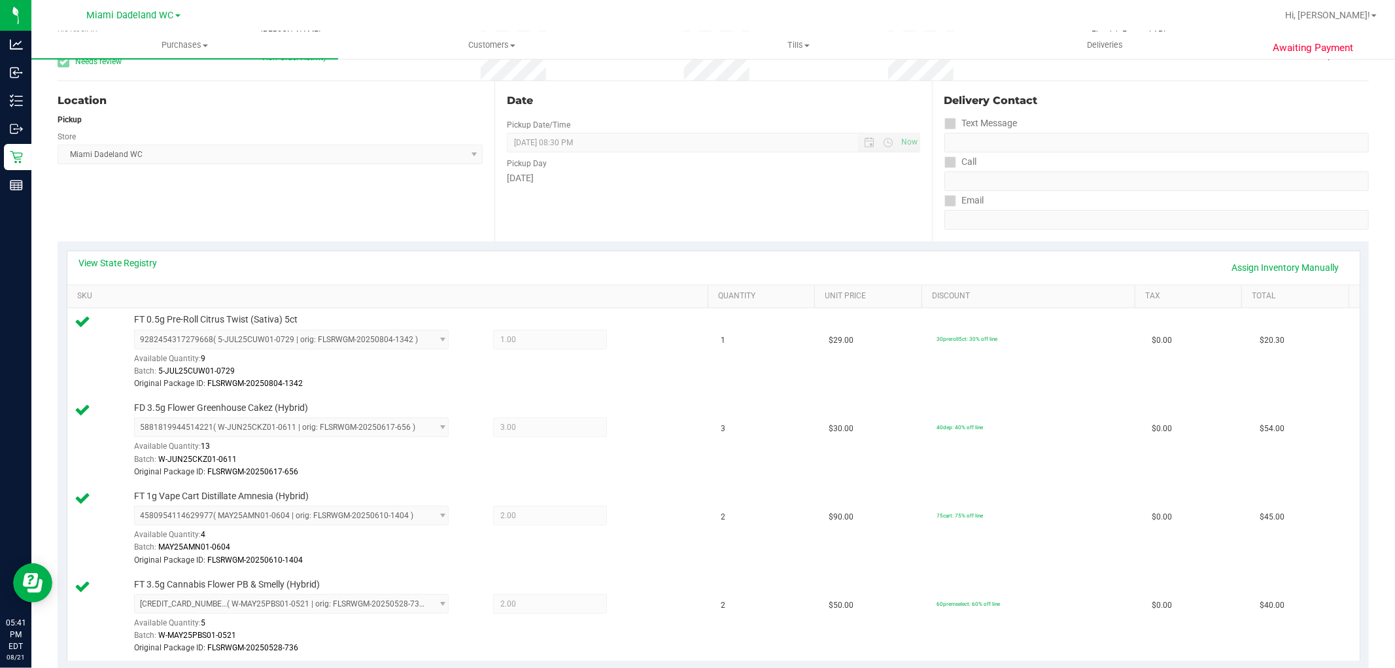
scroll to position [99, 0]
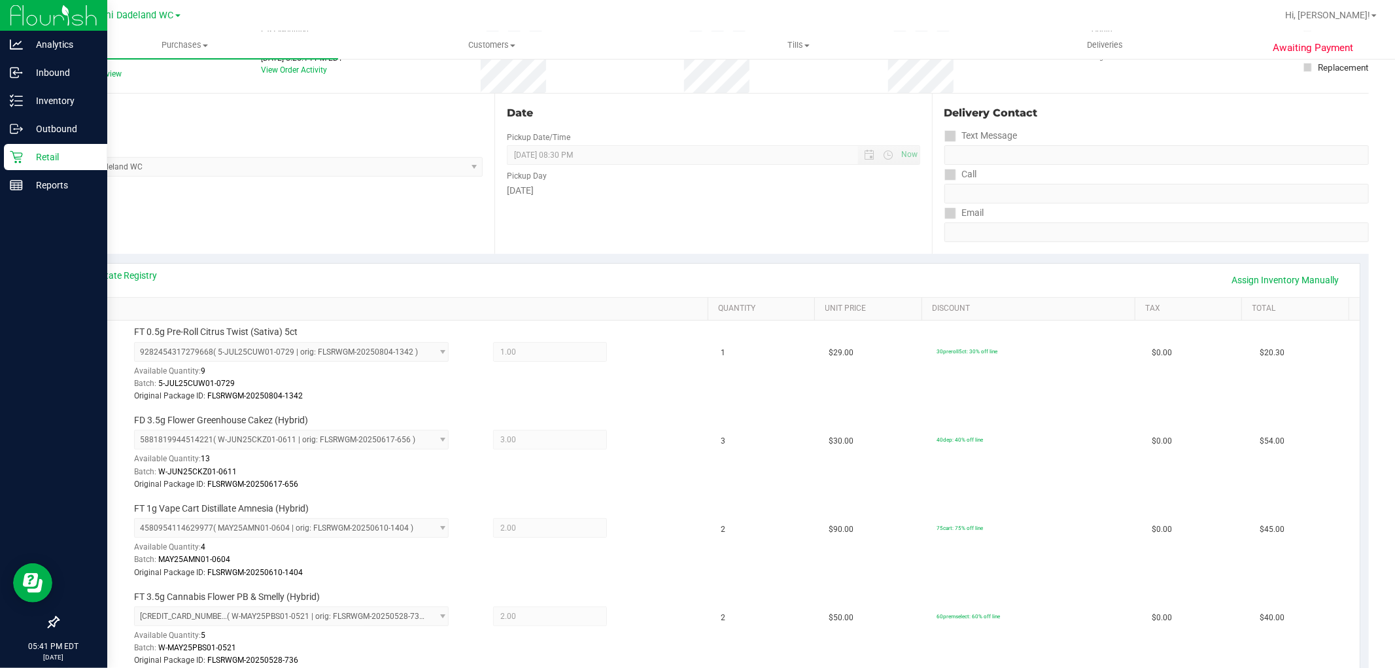
click at [30, 166] on div "Retail" at bounding box center [55, 157] width 103 height 26
